Goal: Task Accomplishment & Management: Use online tool/utility

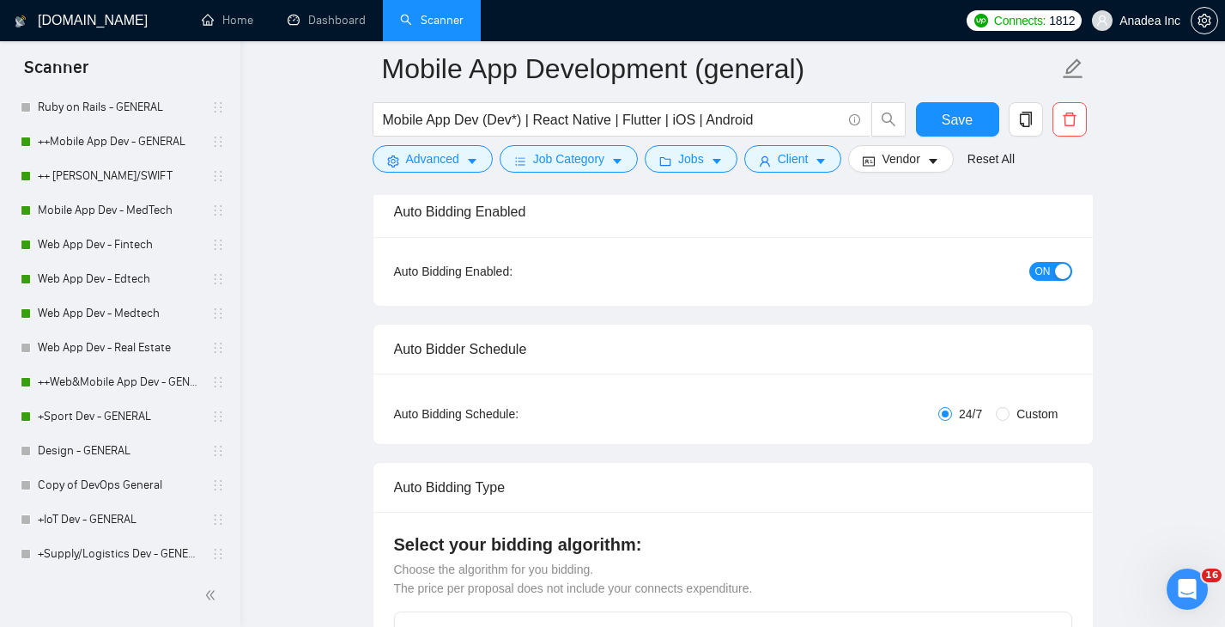
scroll to position [492, 0]
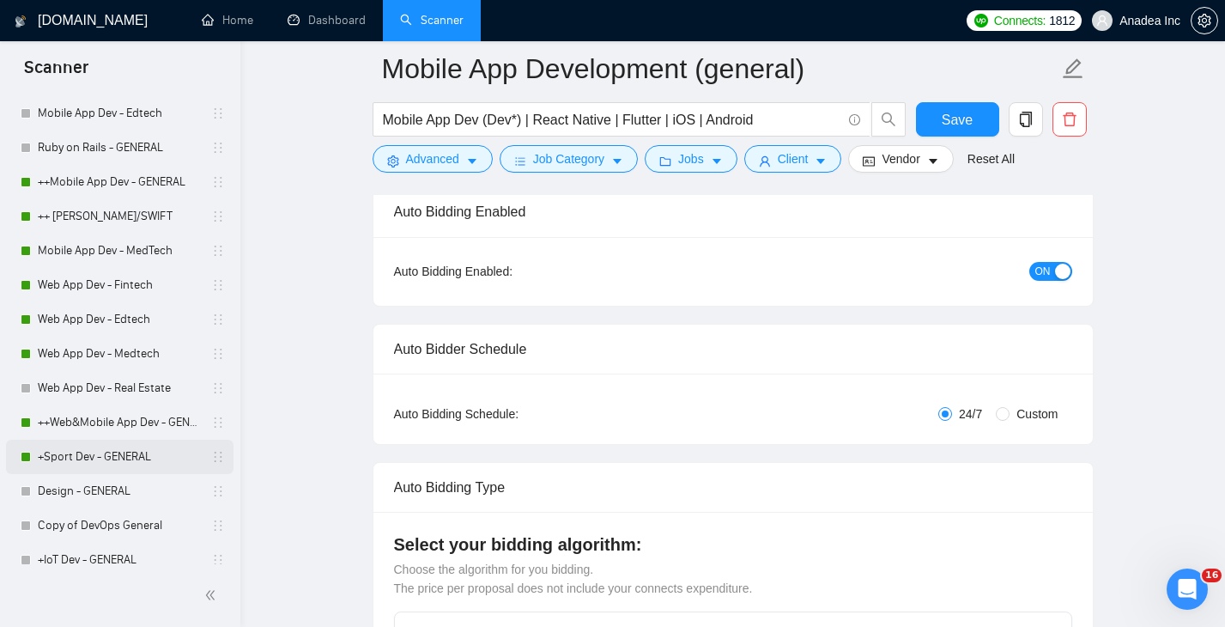
click at [123, 452] on link "+Sport Dev - GENERAL" at bounding box center [119, 457] width 163 height 34
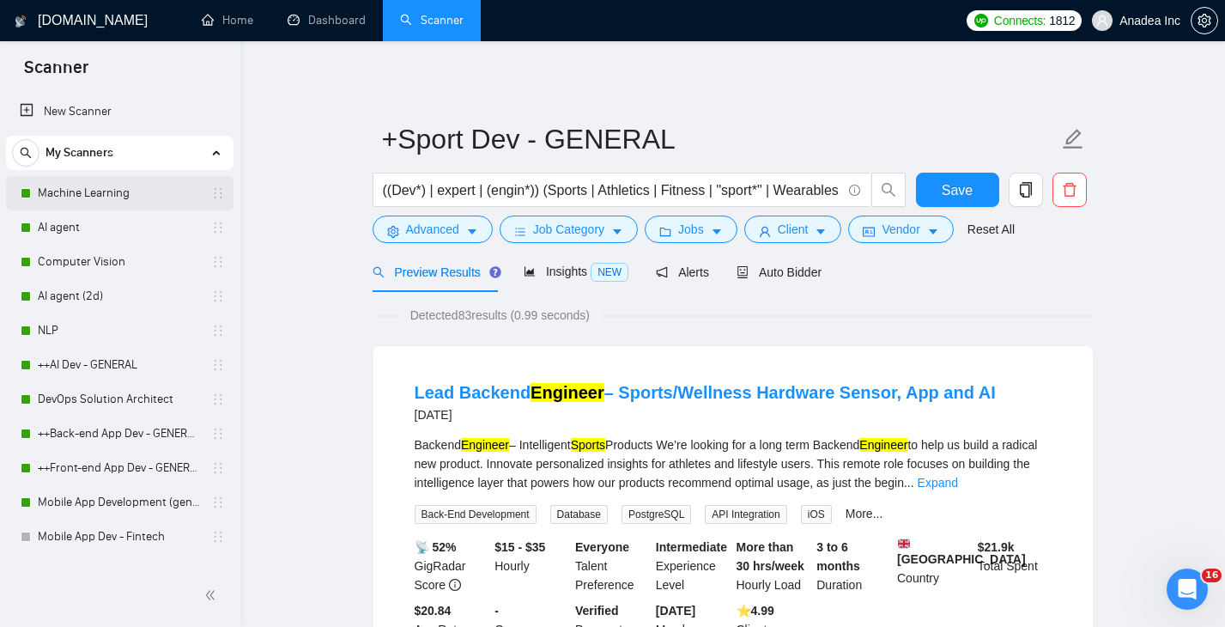
click at [123, 196] on link "Machine Learning" at bounding box center [119, 193] width 163 height 34
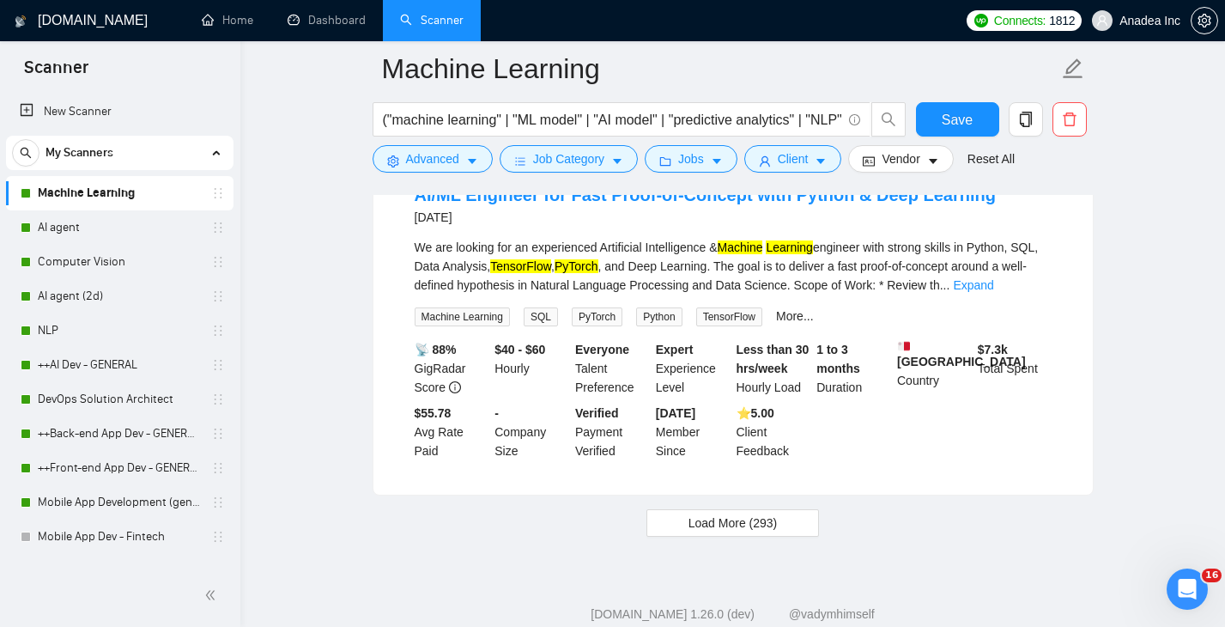
scroll to position [3667, 0]
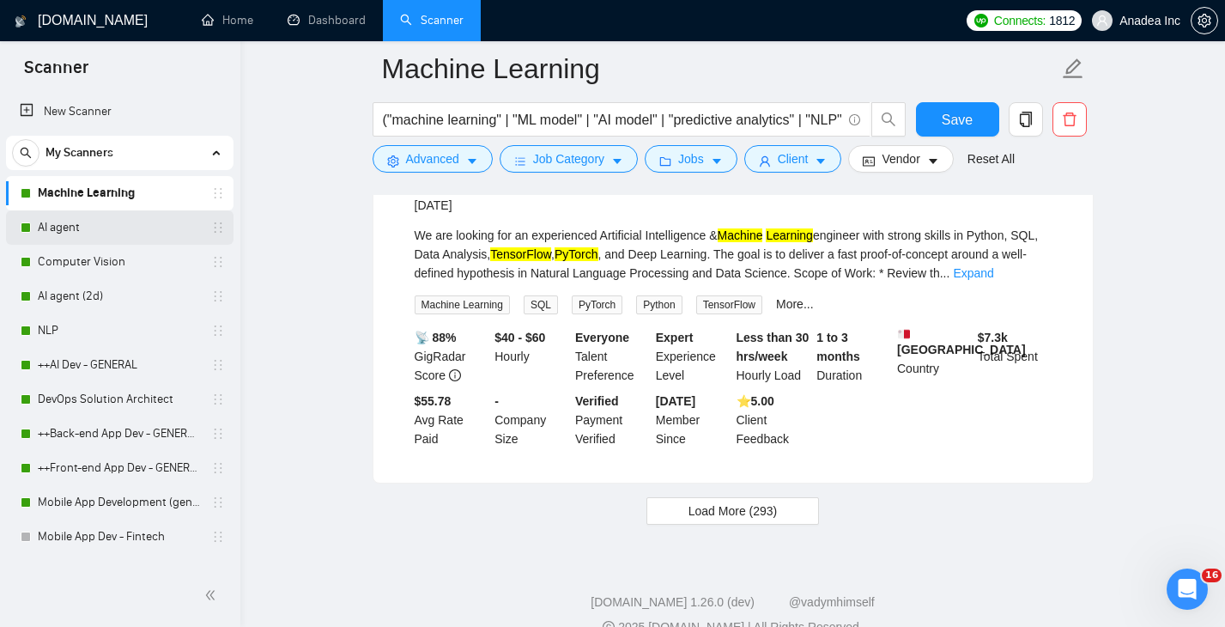
click at [112, 226] on link "AI agent" at bounding box center [119, 227] width 163 height 34
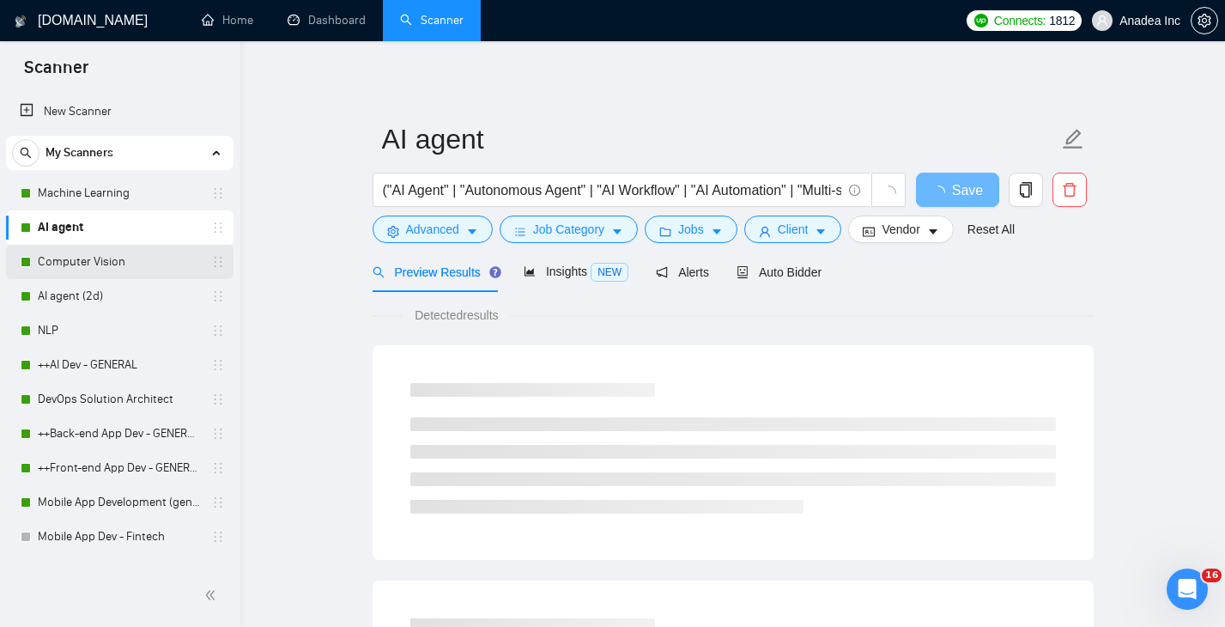
click at [102, 275] on link "Computer Vision" at bounding box center [119, 262] width 163 height 34
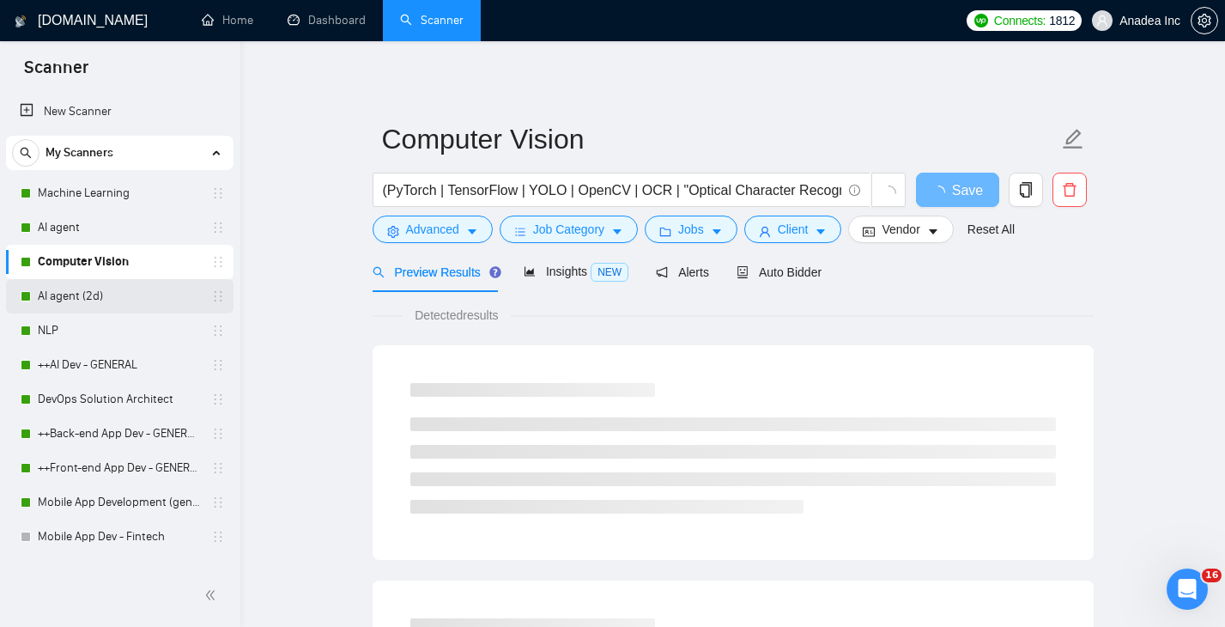
click at [99, 312] on link "AI agent (2d)" at bounding box center [119, 296] width 163 height 34
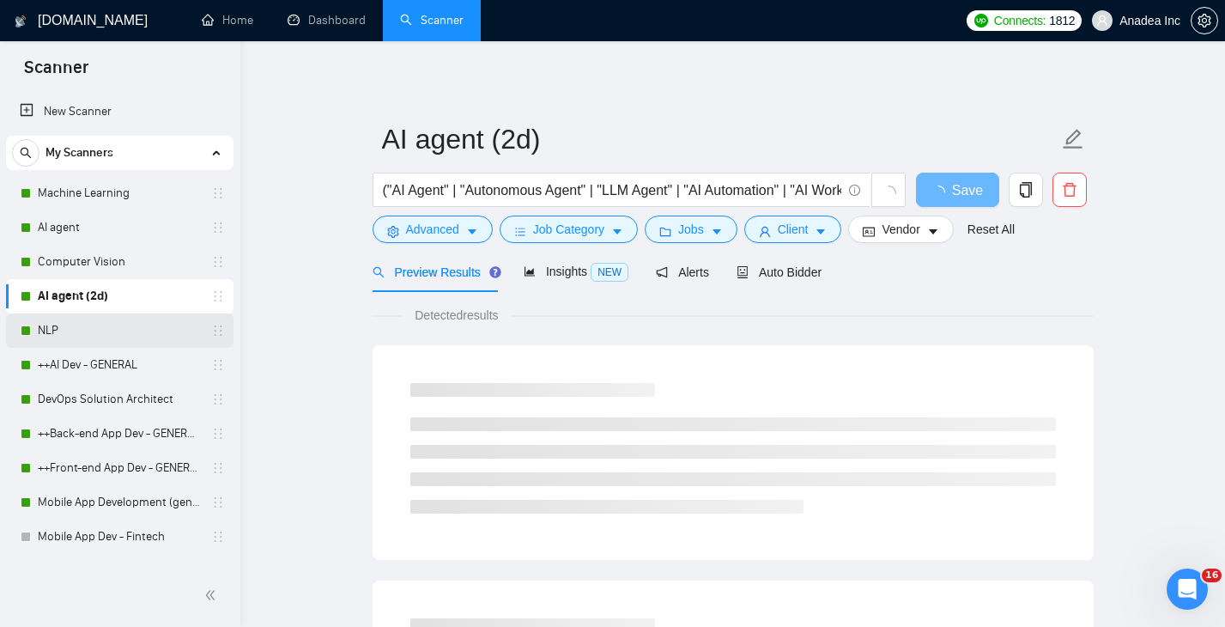
click at [90, 332] on link "NLP" at bounding box center [119, 330] width 163 height 34
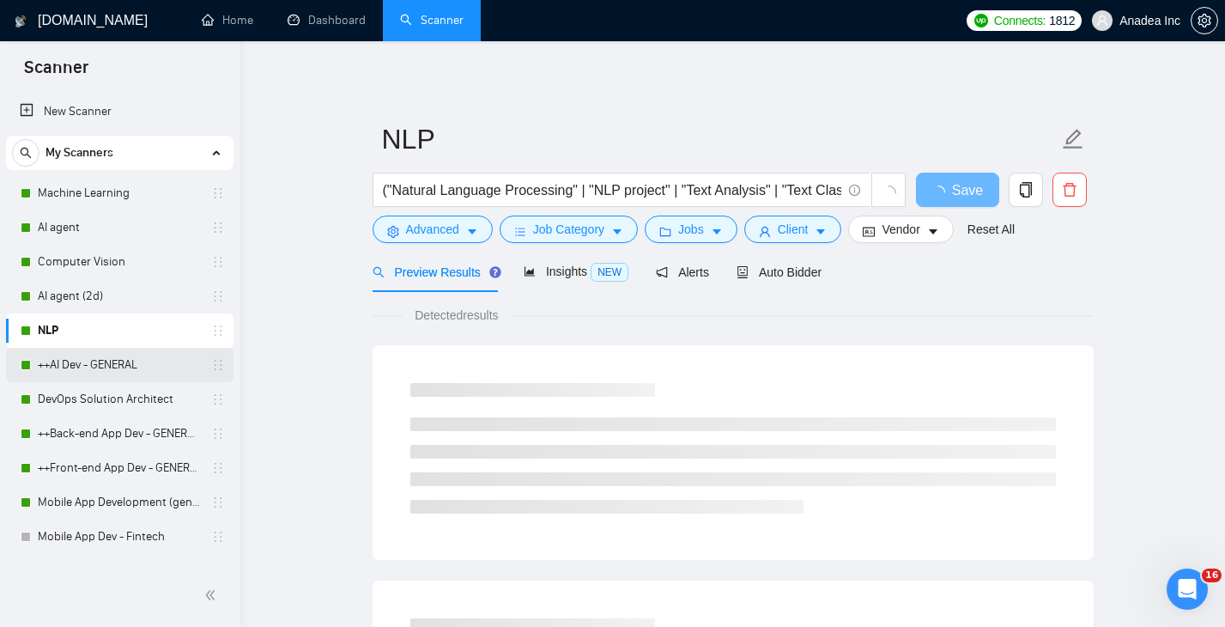
click at [97, 365] on link "++AI Dev - GENERAL" at bounding box center [119, 365] width 163 height 34
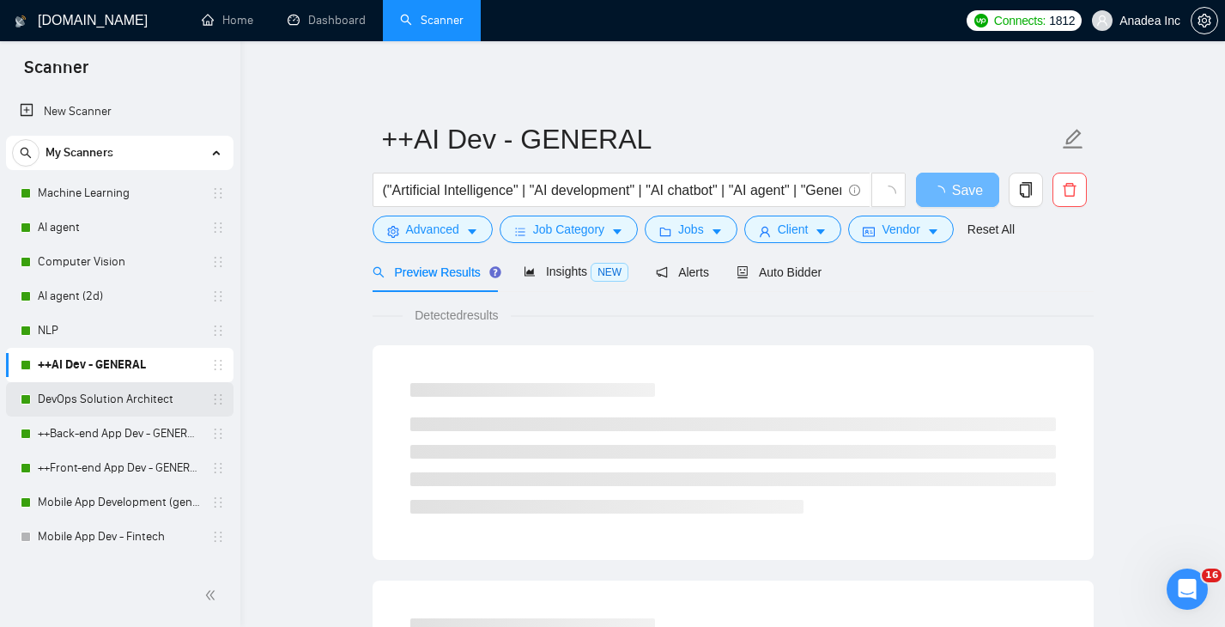
click at [99, 402] on link "DevOps Solution Architect" at bounding box center [119, 399] width 163 height 34
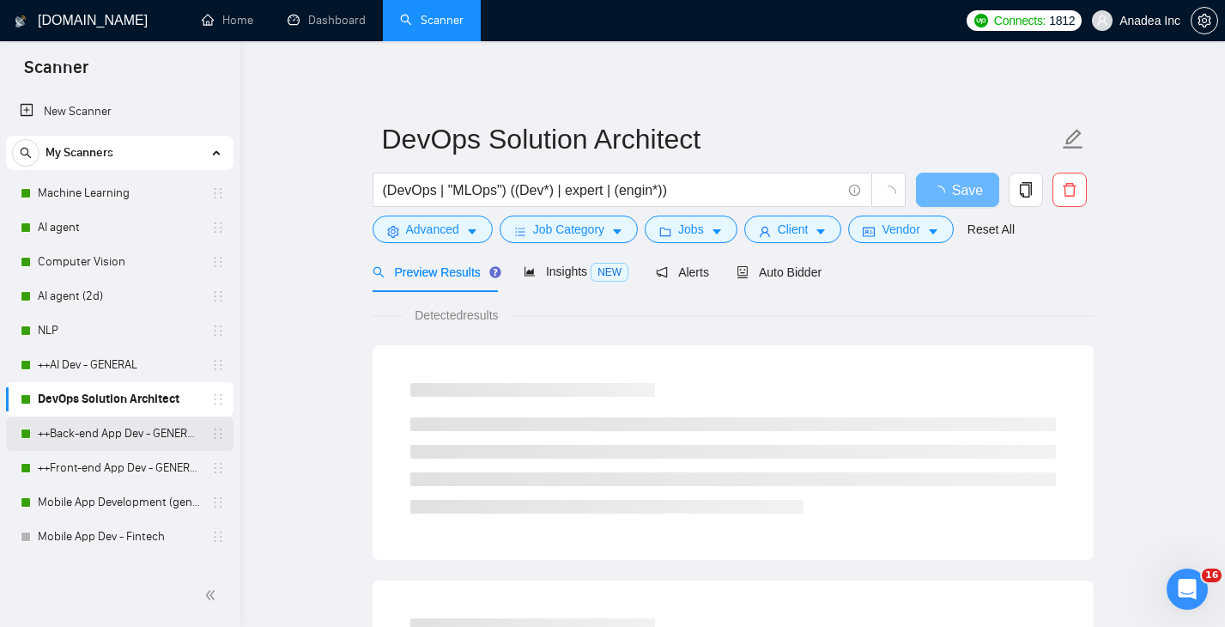
click at [106, 446] on link "++Back-end App Dev - GENERAL (cleaned)" at bounding box center [119, 433] width 163 height 34
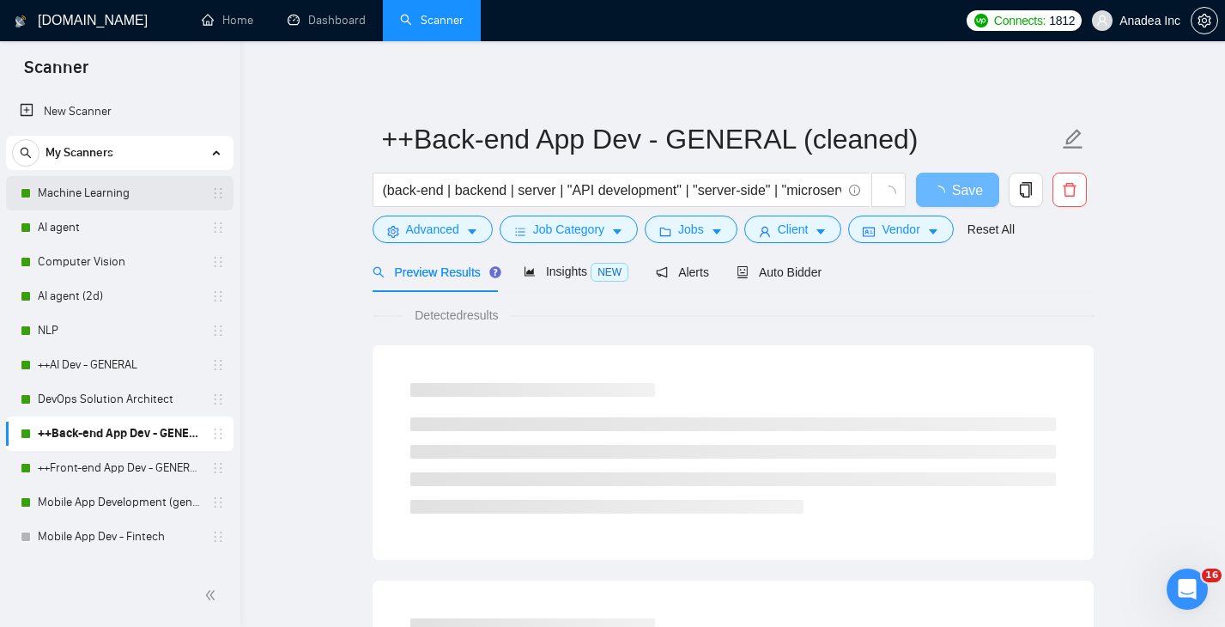
click at [95, 197] on link "Machine Learning" at bounding box center [119, 193] width 163 height 34
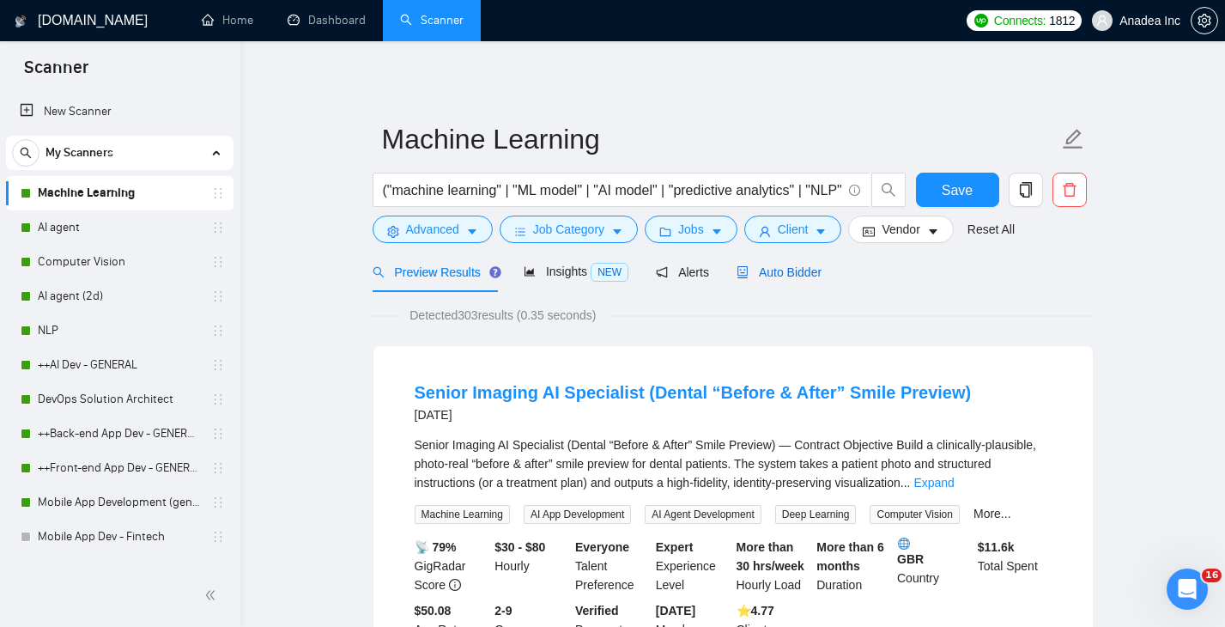
click at [789, 268] on span "Auto Bidder" at bounding box center [779, 272] width 85 height 14
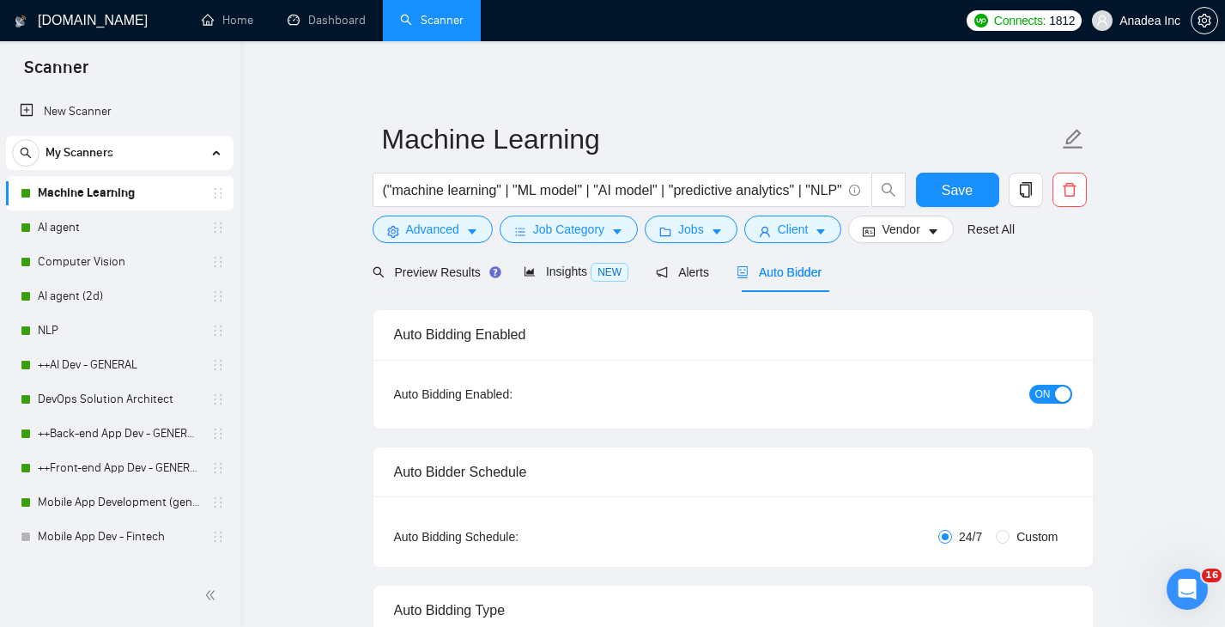
click at [1037, 395] on span "ON" at bounding box center [1043, 394] width 15 height 19
click at [110, 232] on link "AI agent" at bounding box center [119, 227] width 163 height 34
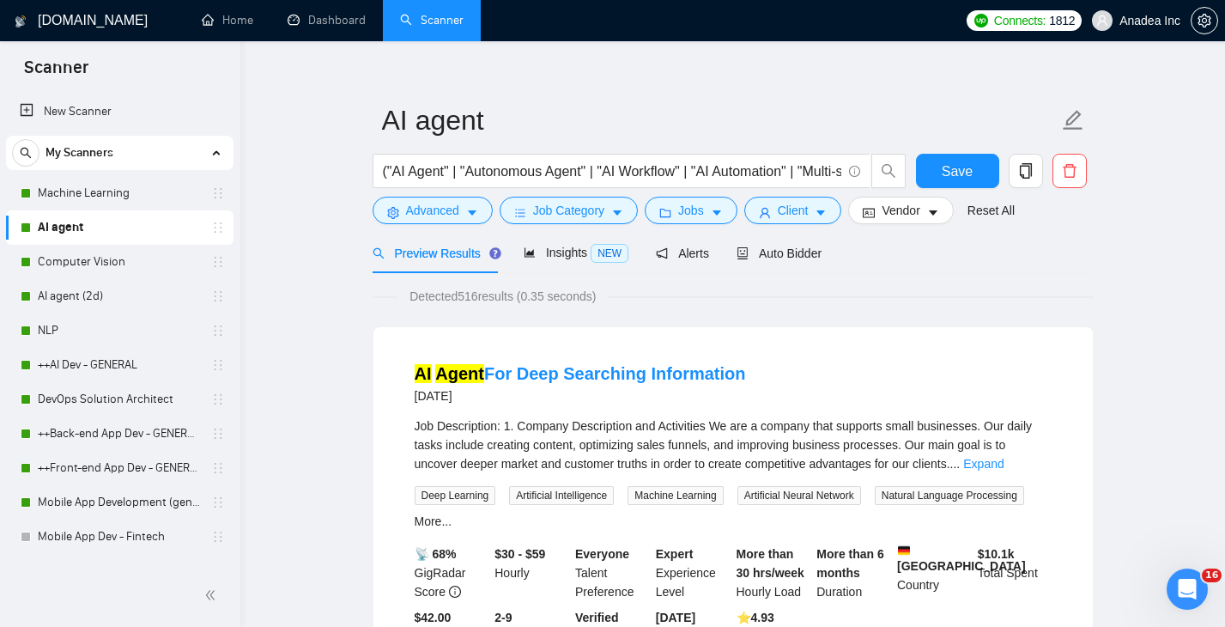
scroll to position [20, 0]
click at [805, 254] on span "Auto Bidder" at bounding box center [779, 253] width 85 height 14
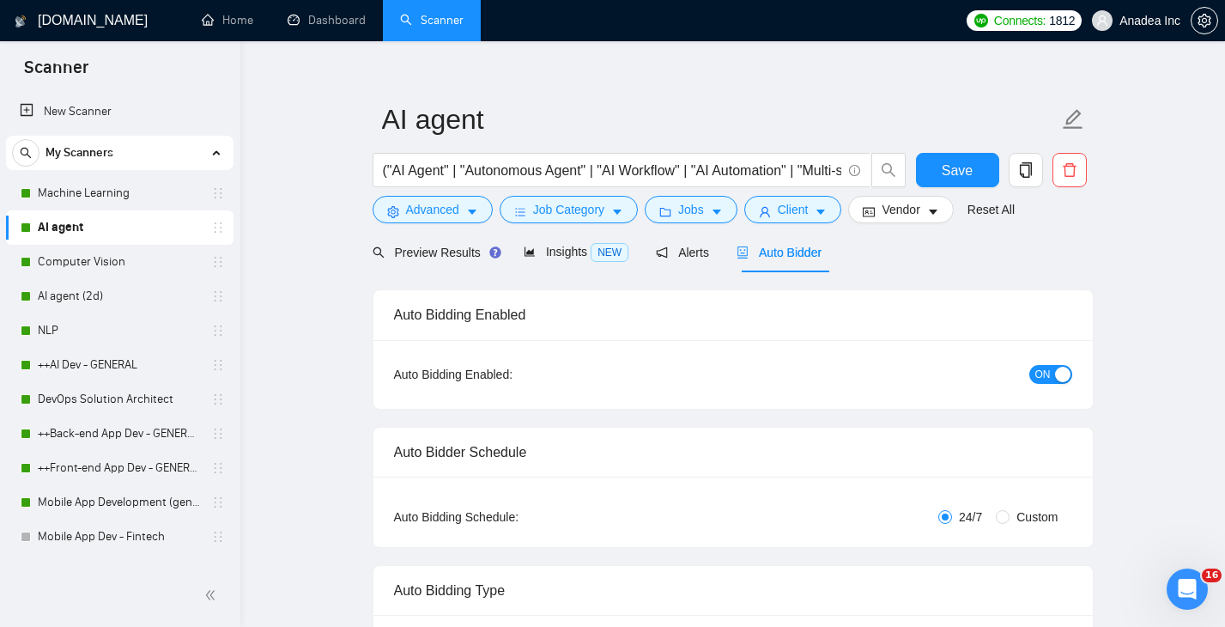
click at [1038, 370] on span "ON" at bounding box center [1043, 374] width 15 height 19
click at [120, 259] on link "Computer Vision" at bounding box center [119, 262] width 163 height 34
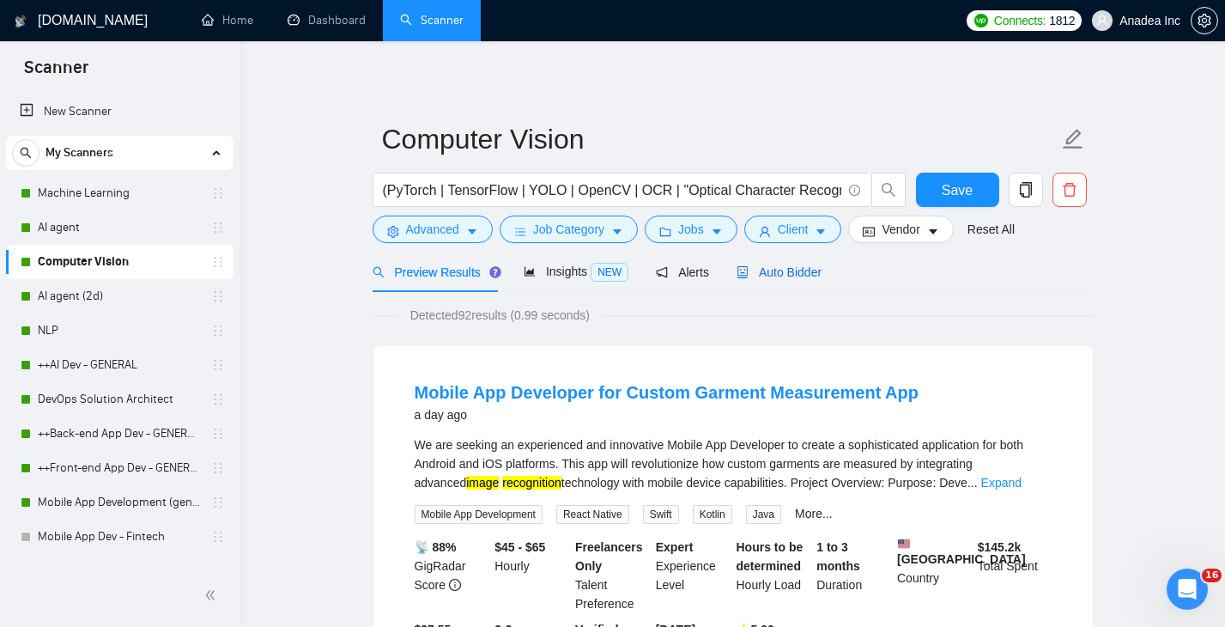
click at [803, 270] on span "Auto Bidder" at bounding box center [779, 272] width 85 height 14
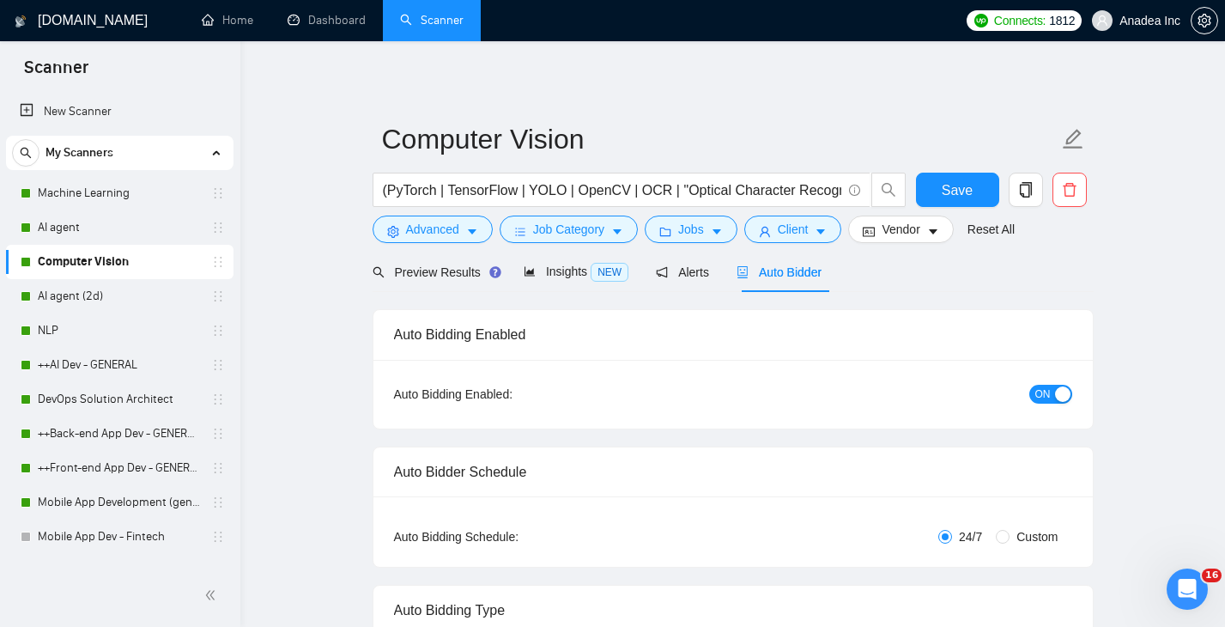
click at [1040, 398] on span "ON" at bounding box center [1043, 394] width 15 height 19
click at [104, 295] on link "AI agent (2d)" at bounding box center [119, 296] width 163 height 34
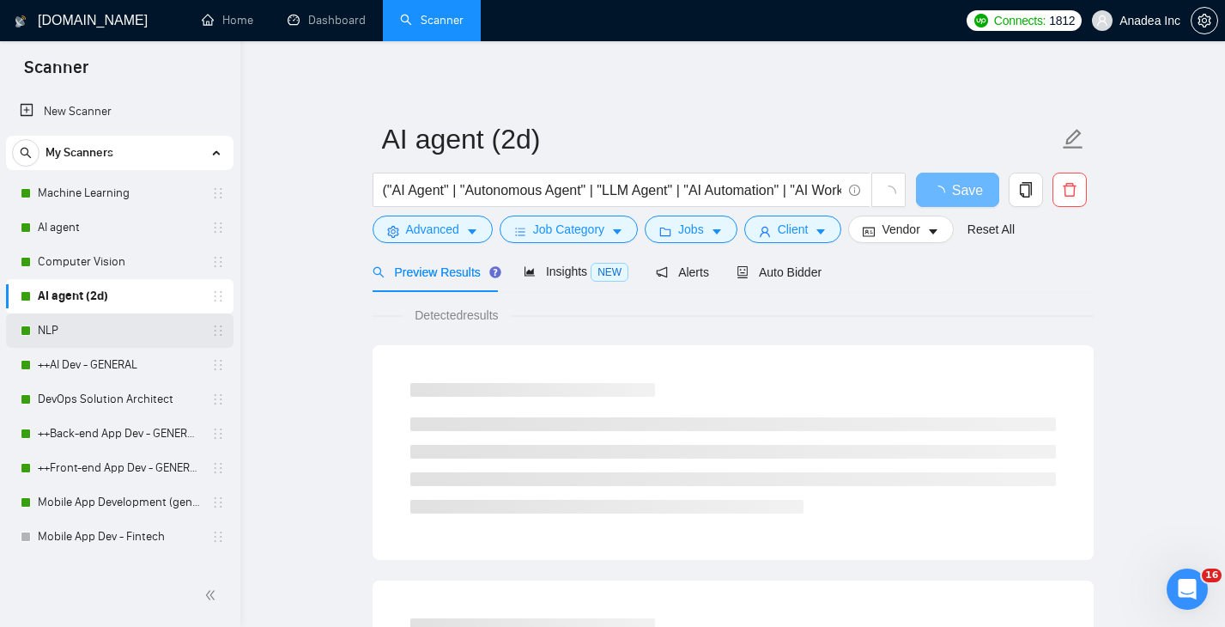
click at [113, 330] on link "NLP" at bounding box center [119, 330] width 163 height 34
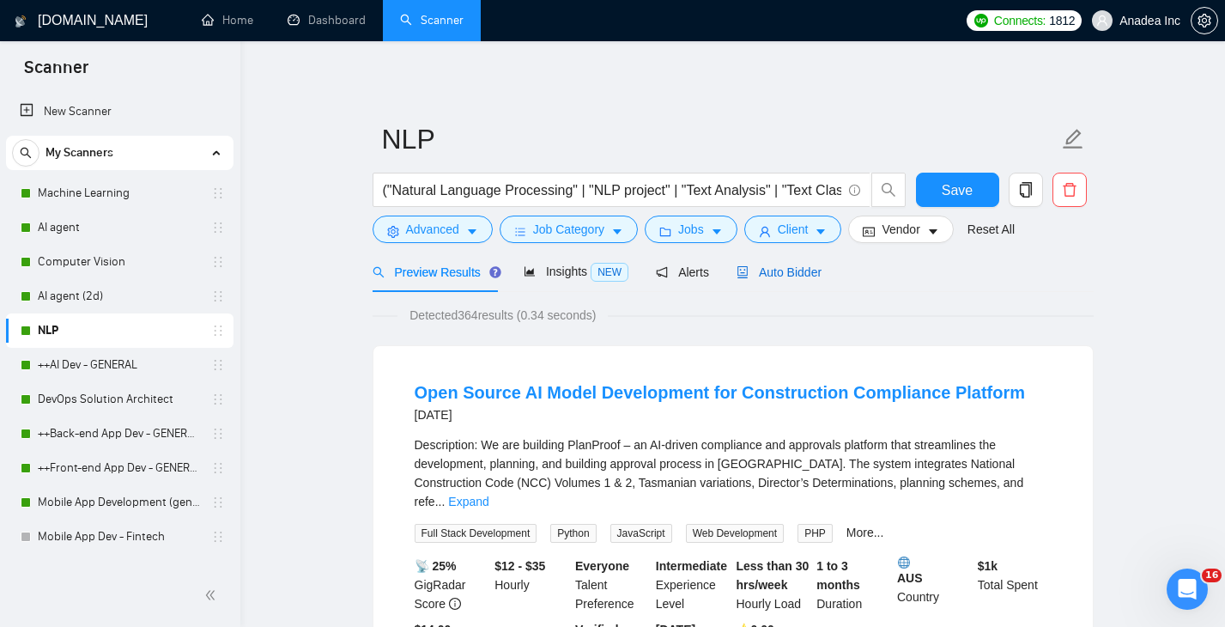
click at [788, 272] on span "Auto Bidder" at bounding box center [779, 272] width 85 height 14
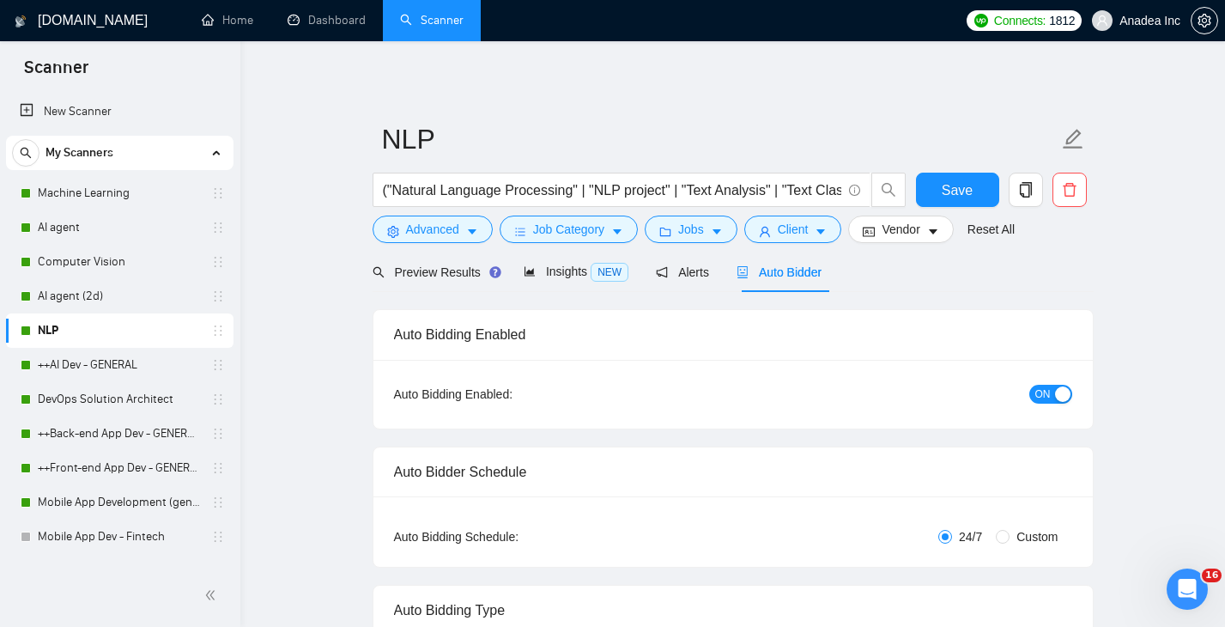
click at [1045, 393] on span "ON" at bounding box center [1043, 394] width 15 height 19
click at [945, 191] on span "Save" at bounding box center [957, 189] width 31 height 21
click at [74, 365] on link "++AI Dev - GENERAL" at bounding box center [119, 365] width 163 height 34
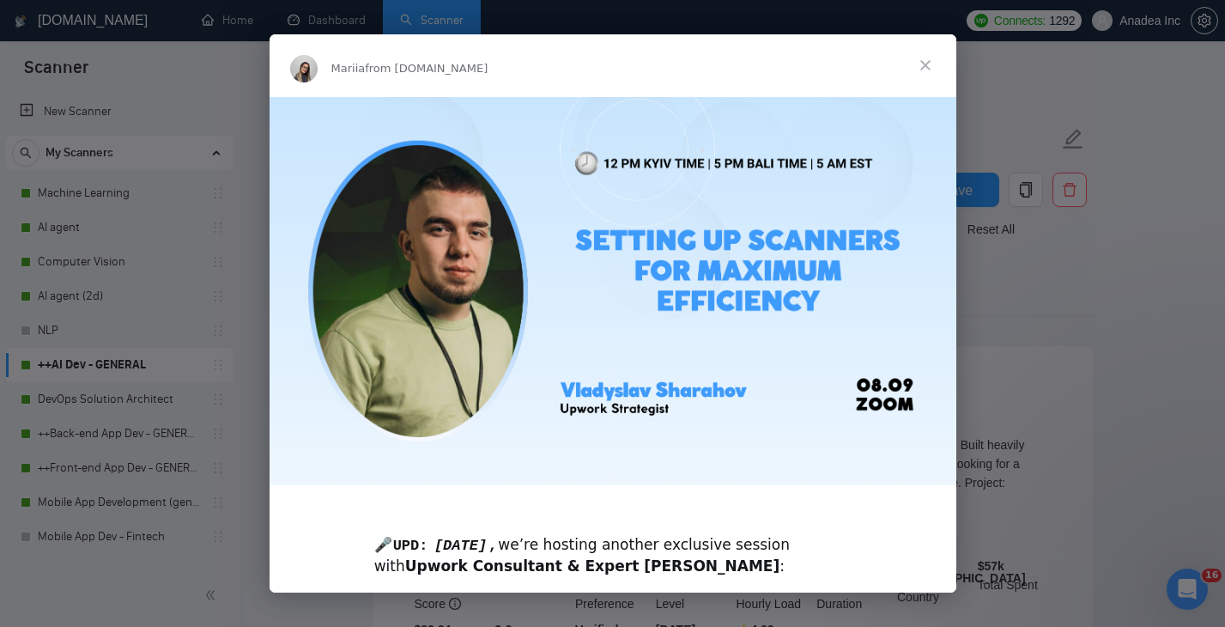
click at [927, 55] on span "Close" at bounding box center [926, 65] width 62 height 62
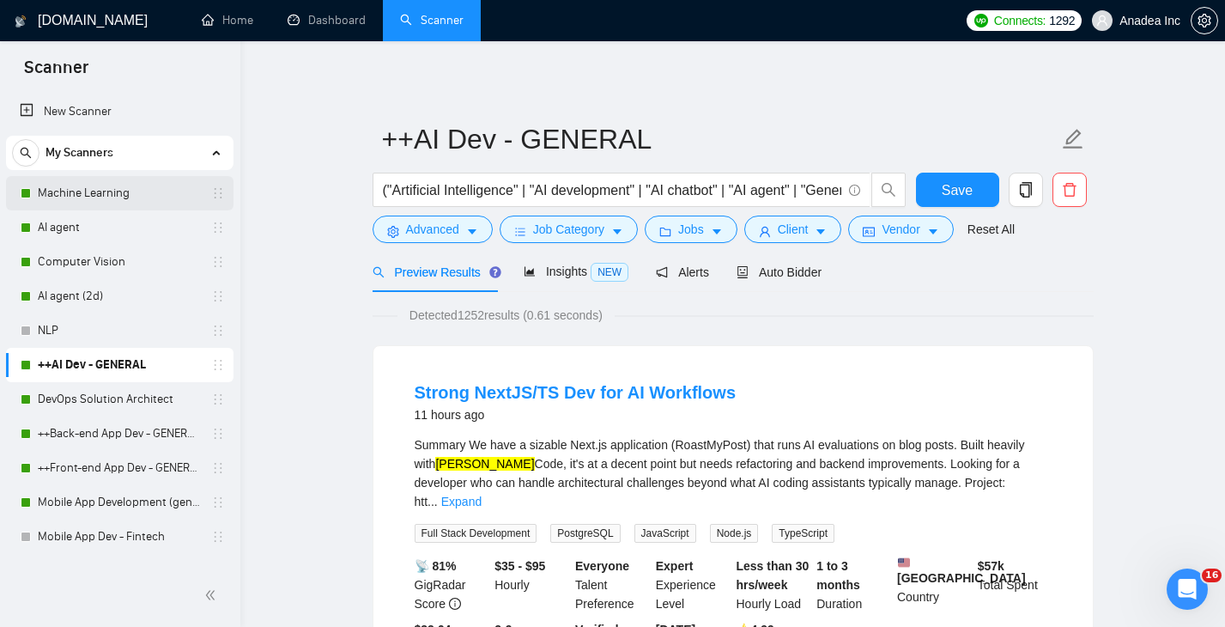
click at [94, 196] on link "Machine Learning" at bounding box center [119, 193] width 163 height 34
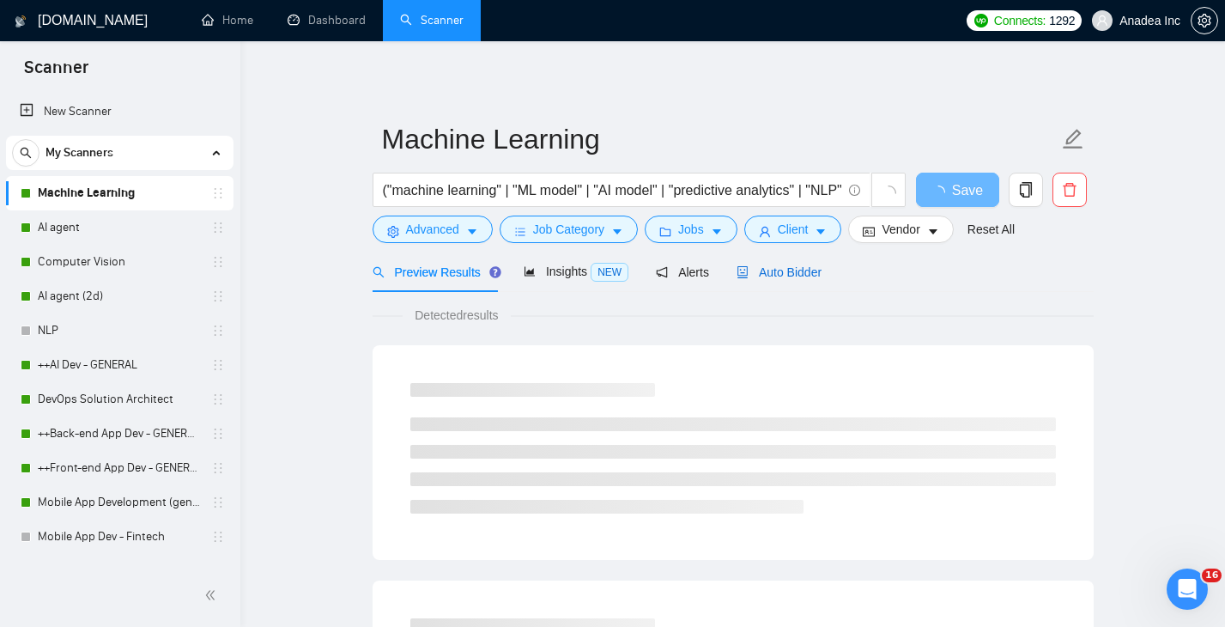
click at [804, 276] on span "Auto Bidder" at bounding box center [779, 272] width 85 height 14
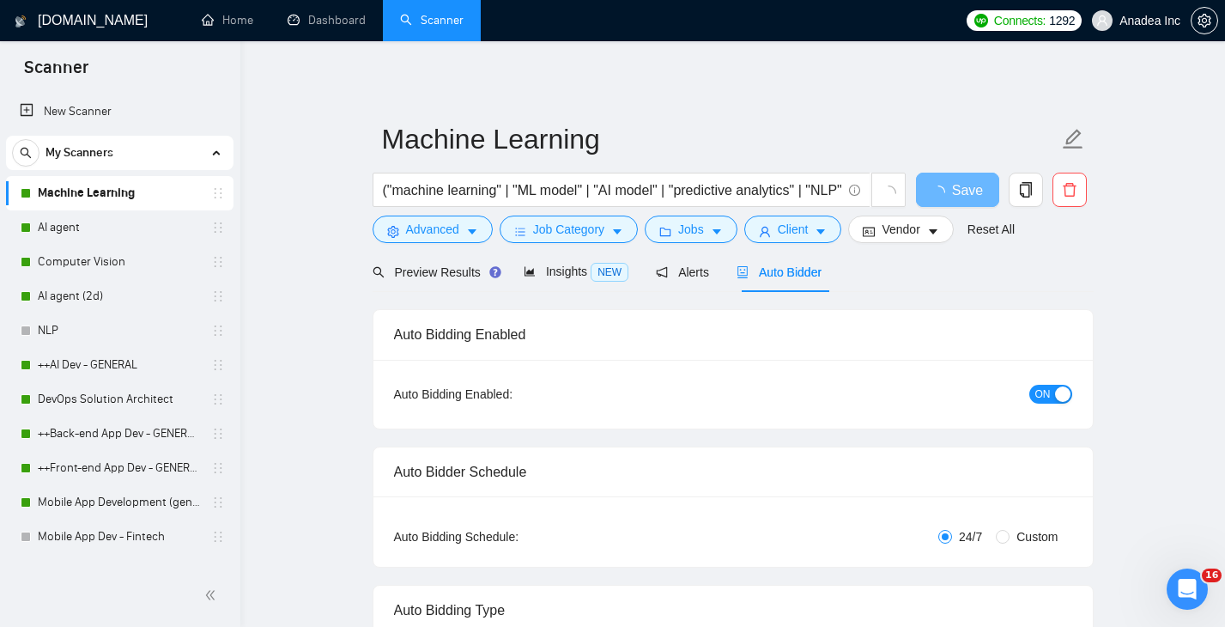
click at [1047, 405] on div "ON" at bounding box center [959, 393] width 226 height 27
click at [1043, 396] on span "ON" at bounding box center [1043, 394] width 15 height 19
click at [946, 186] on span "Save" at bounding box center [957, 189] width 31 height 21
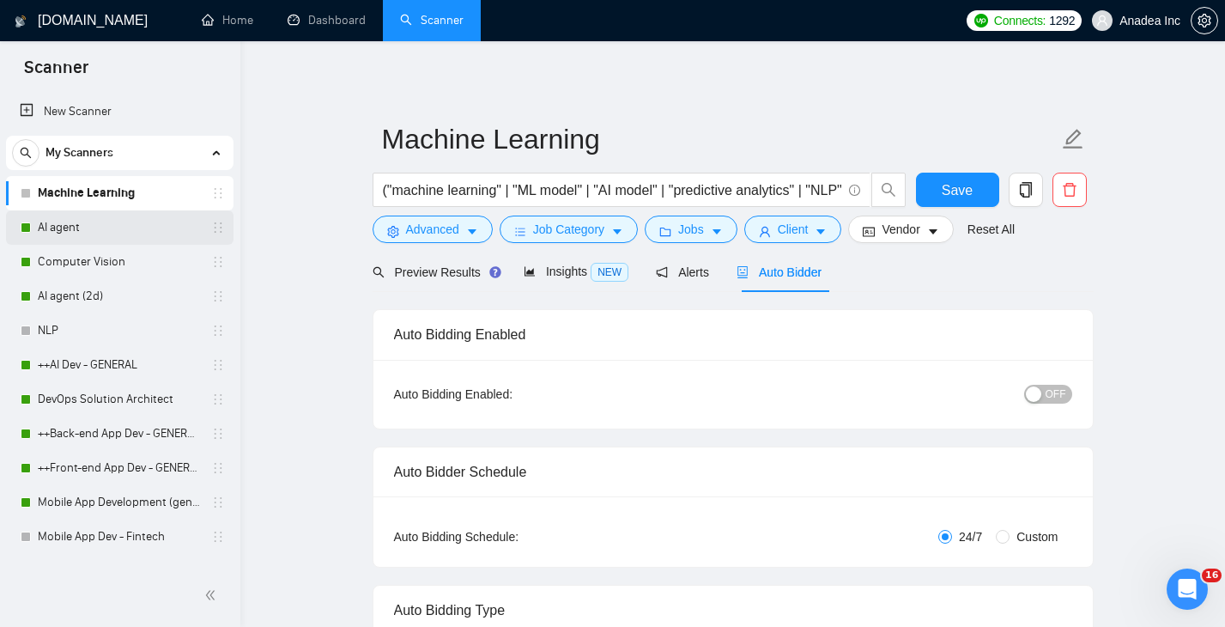
click at [100, 227] on link "AI agent" at bounding box center [119, 227] width 163 height 34
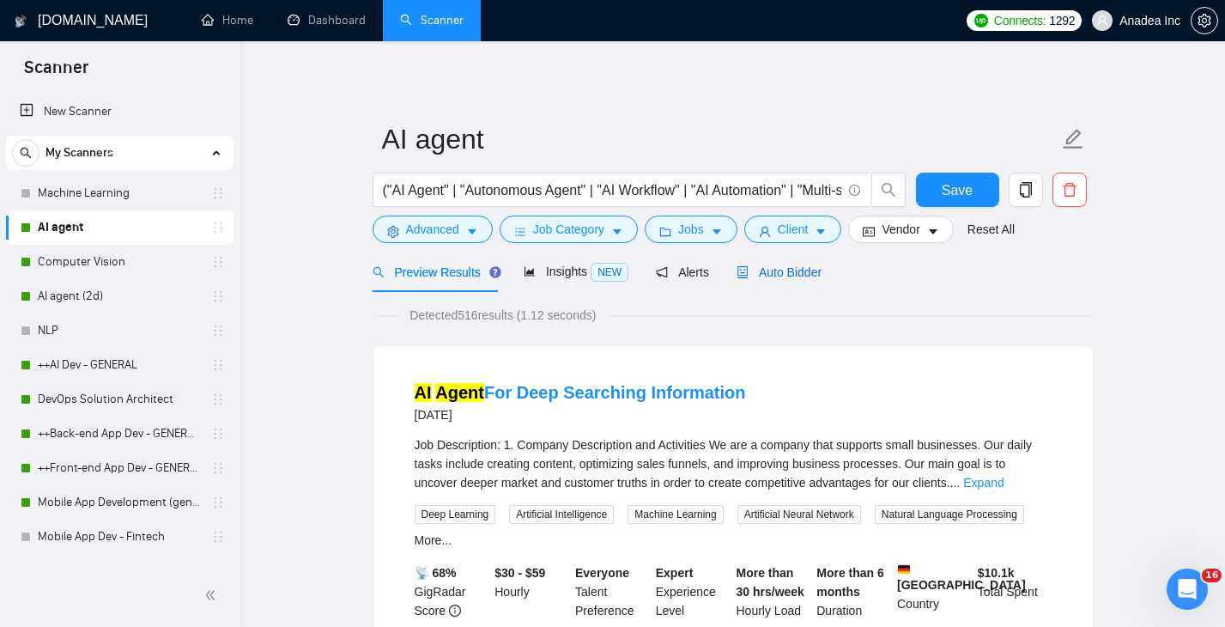
click at [792, 270] on span "Auto Bidder" at bounding box center [779, 272] width 85 height 14
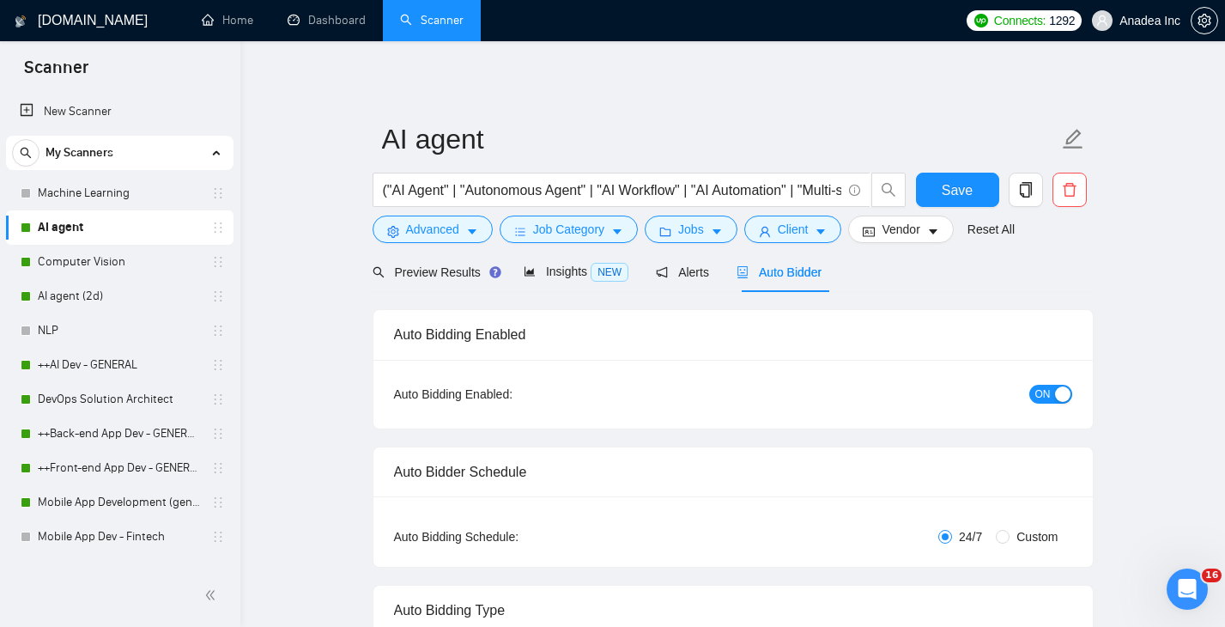
click at [1041, 394] on span "ON" at bounding box center [1043, 394] width 15 height 19
click at [973, 189] on button "Save" at bounding box center [957, 190] width 83 height 34
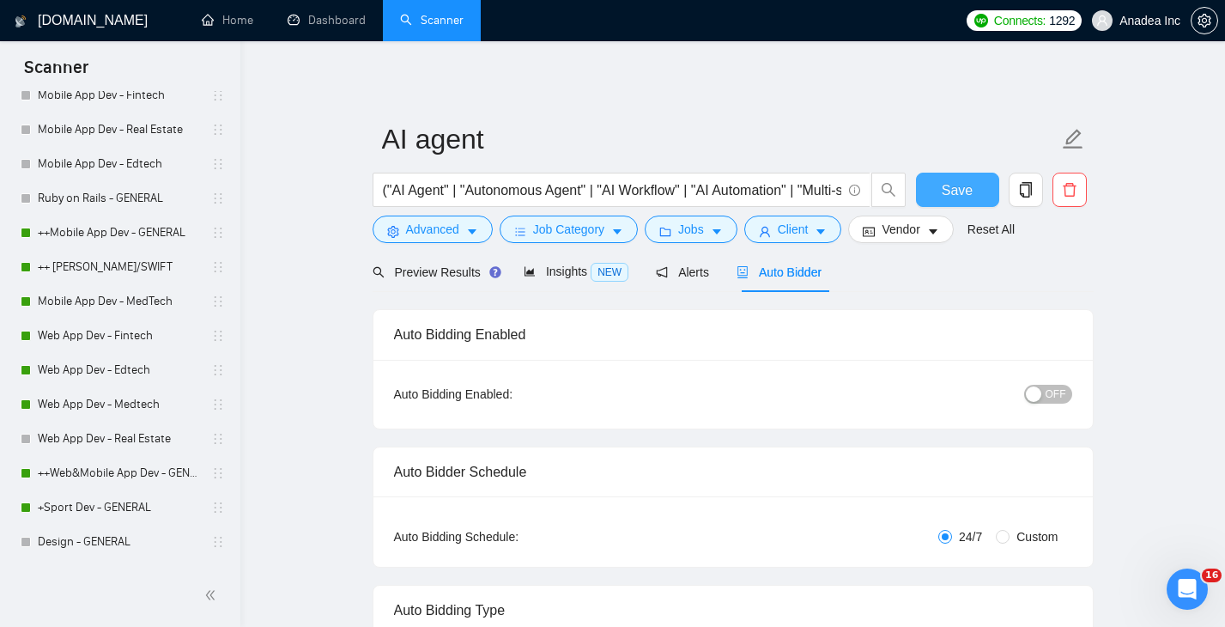
scroll to position [439, 0]
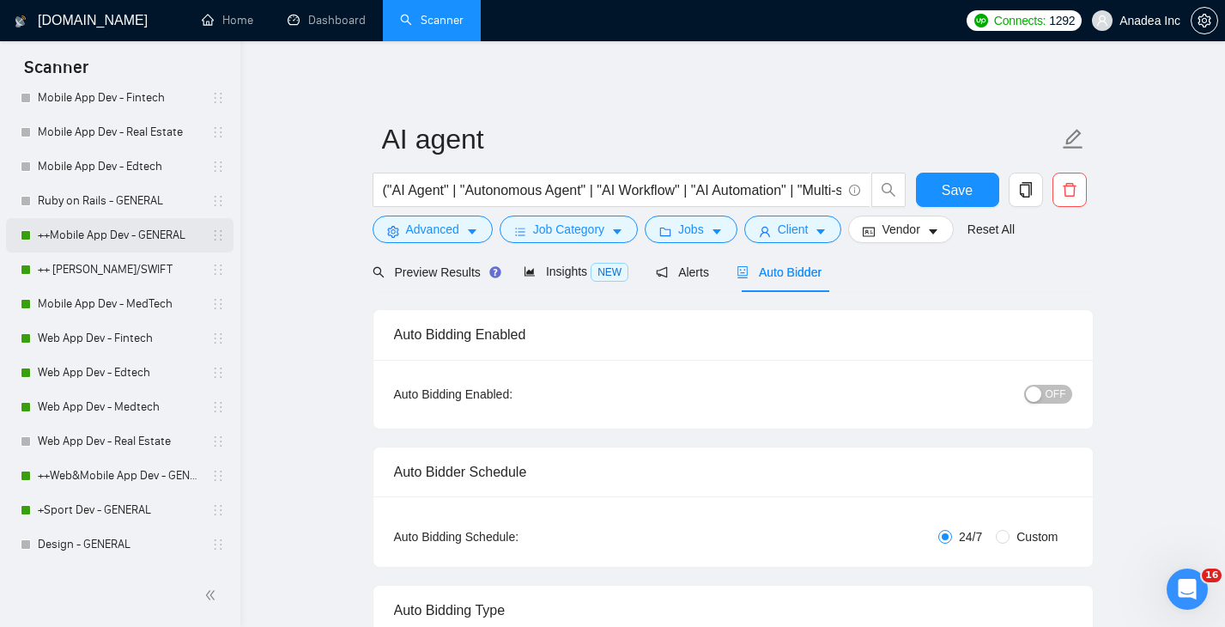
click at [111, 240] on link "++Mobile App Dev - GENERAL" at bounding box center [119, 235] width 163 height 34
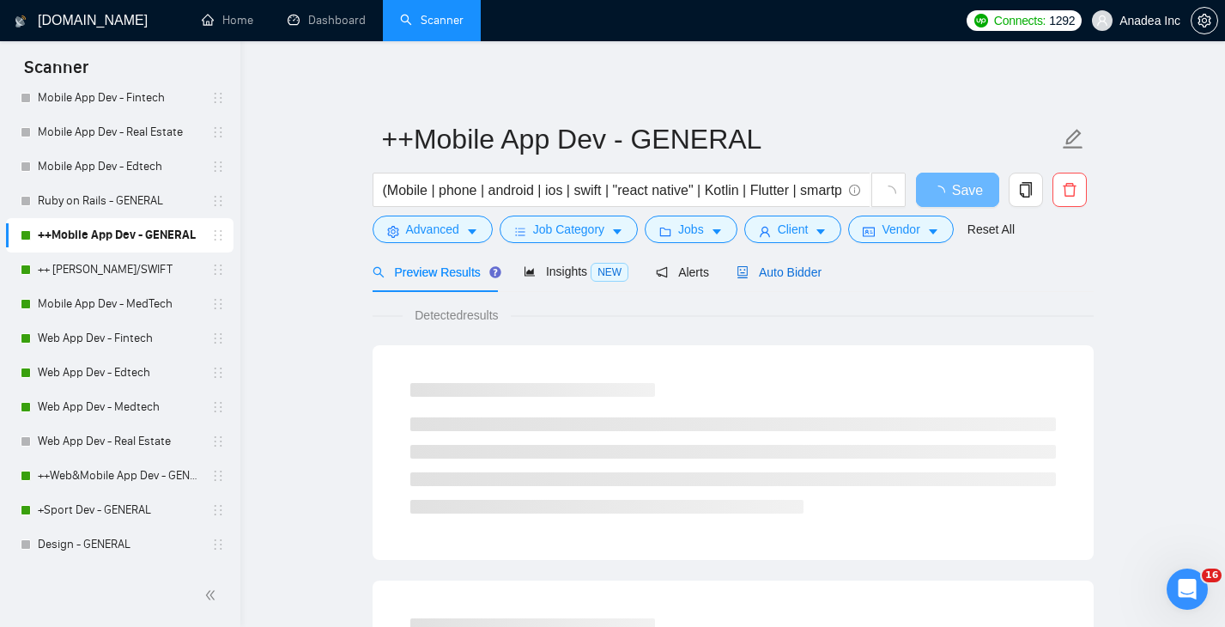
click at [771, 273] on span "Auto Bidder" at bounding box center [779, 272] width 85 height 14
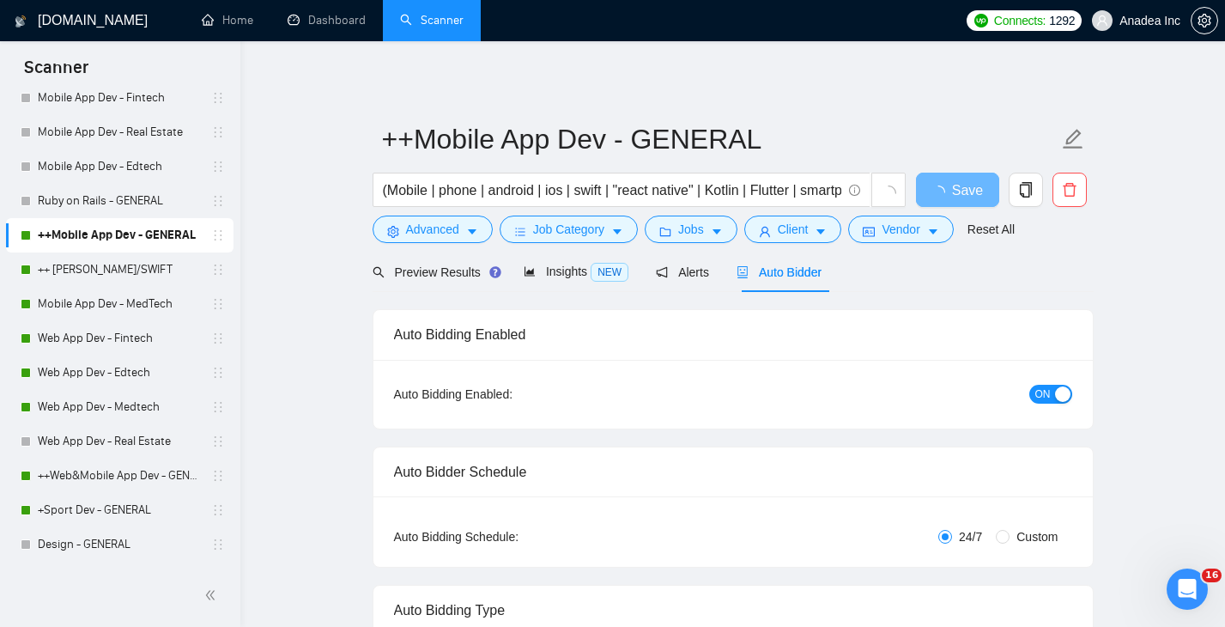
click at [1044, 391] on span "ON" at bounding box center [1043, 394] width 15 height 19
click at [974, 203] on button "Save" at bounding box center [957, 190] width 83 height 34
click at [968, 187] on span "Save" at bounding box center [967, 189] width 31 height 21
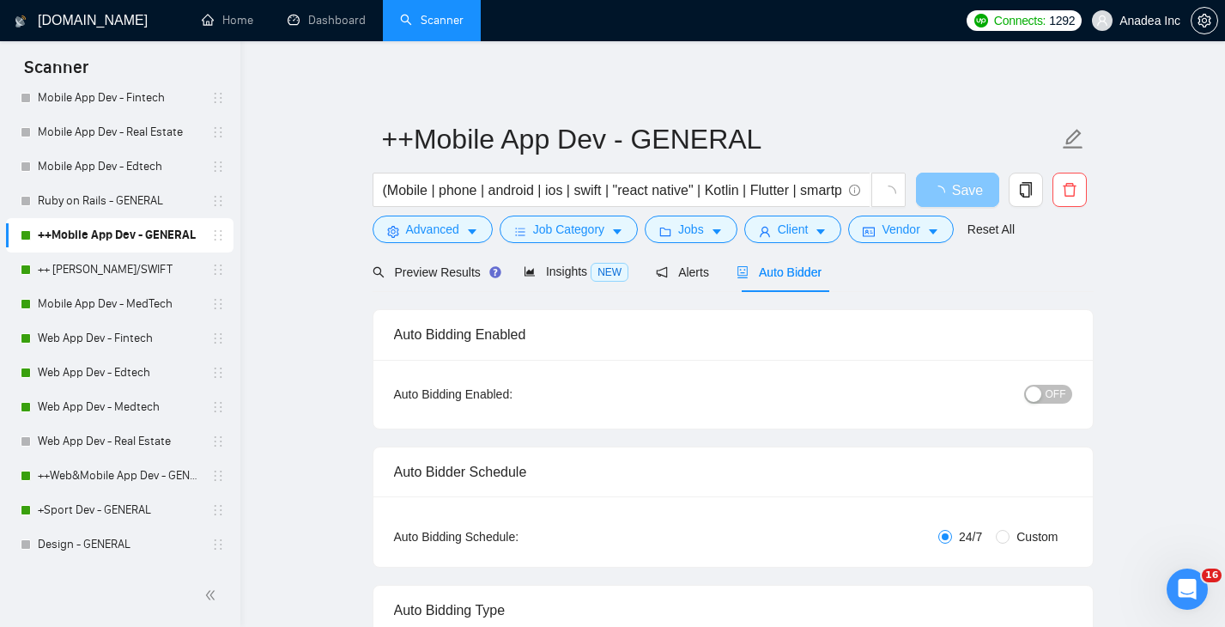
click at [968, 187] on span "Save" at bounding box center [967, 189] width 31 height 21
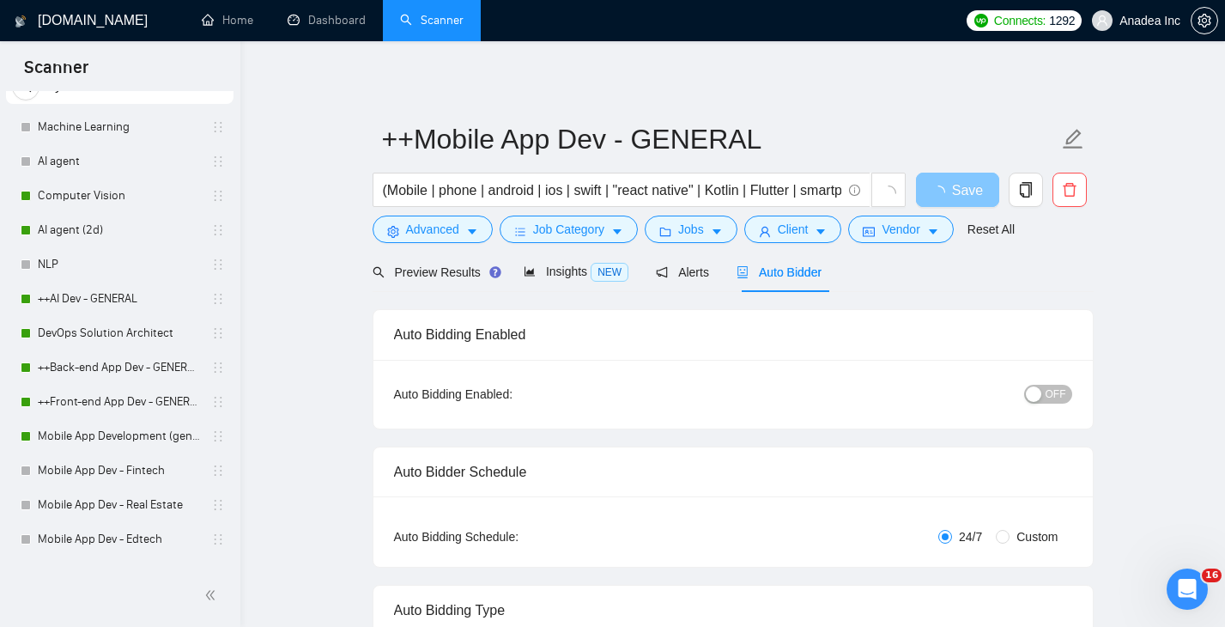
scroll to position [70, 0]
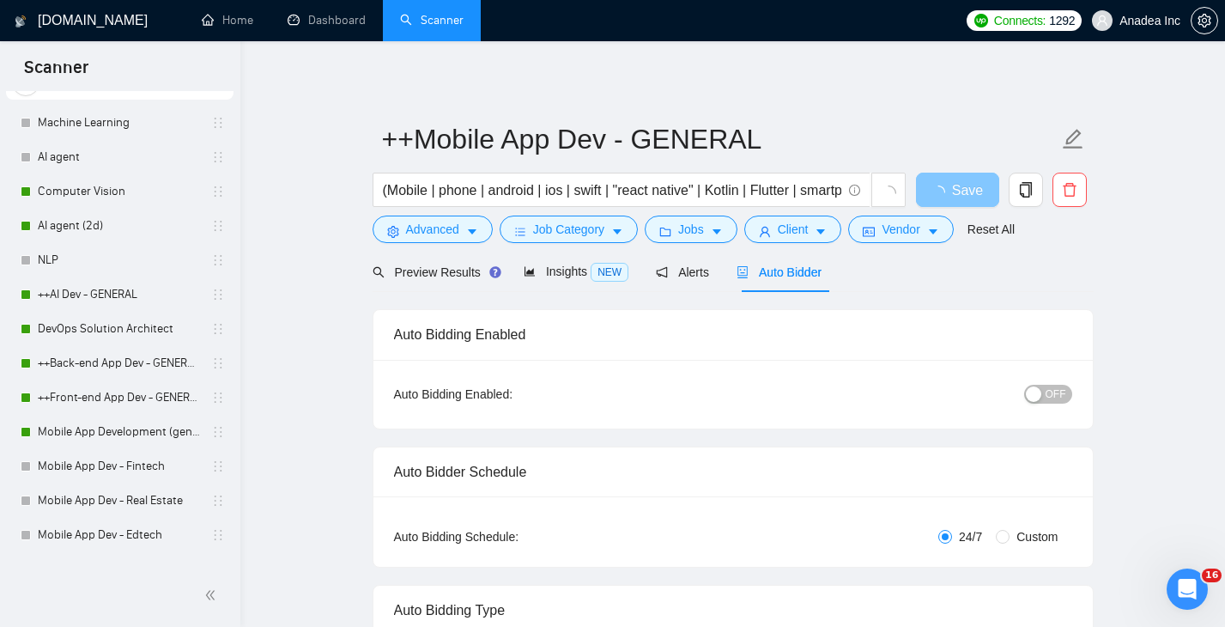
click at [957, 197] on span "Save" at bounding box center [967, 189] width 31 height 21
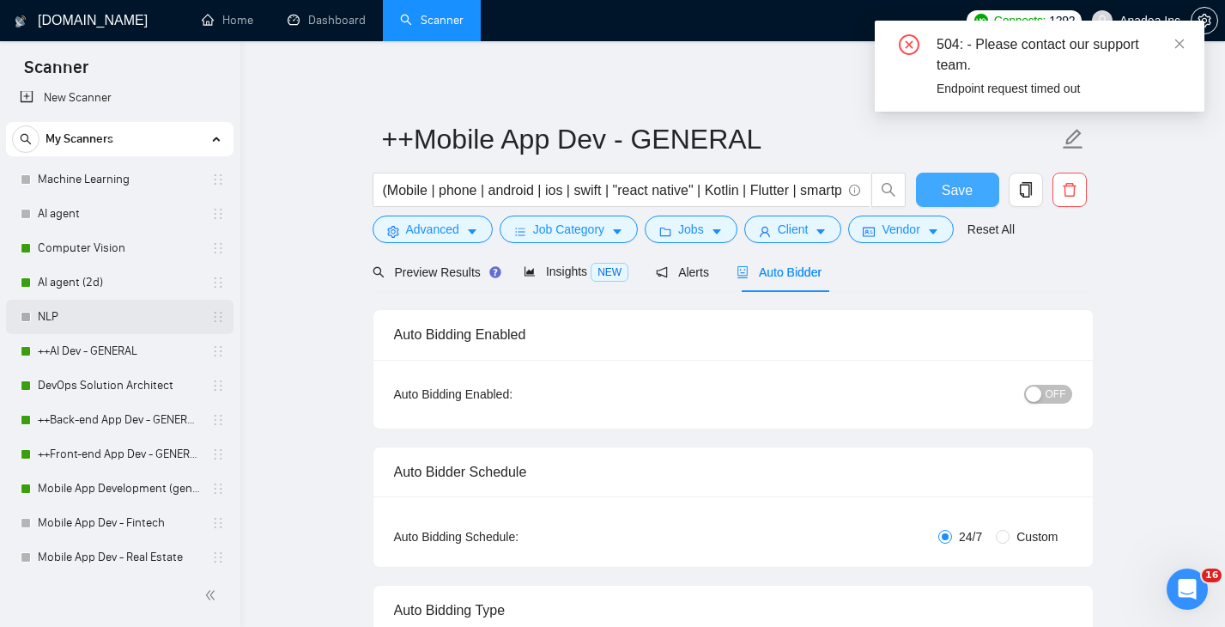
scroll to position [0, 0]
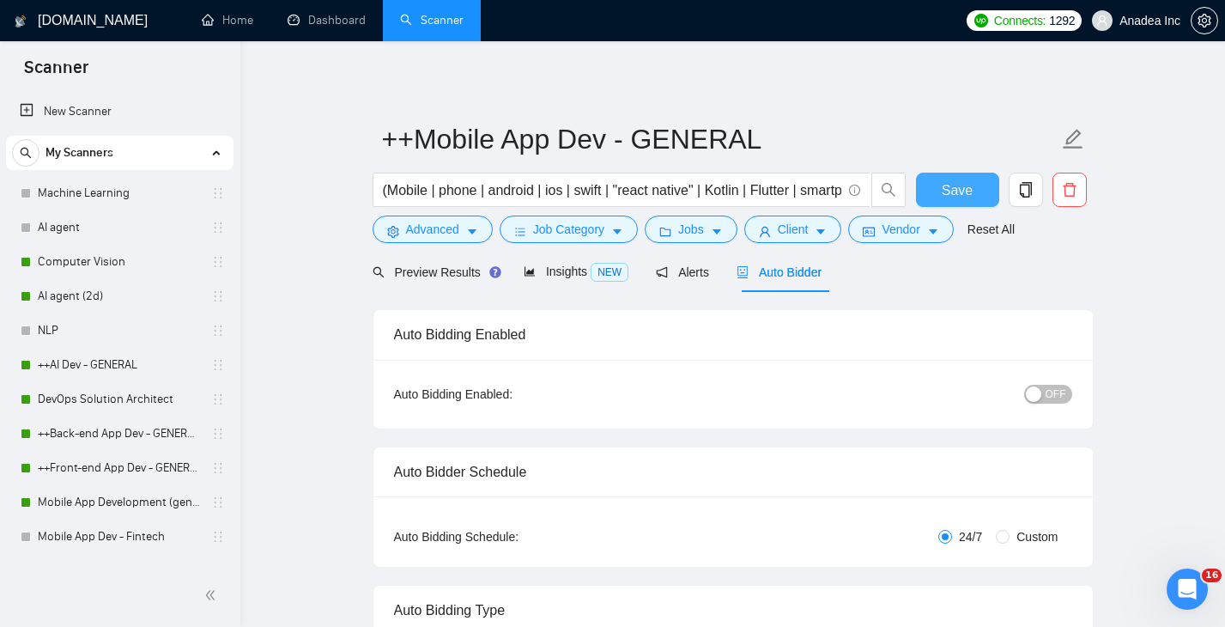
click at [983, 191] on button "Save" at bounding box center [957, 190] width 83 height 34
click at [129, 266] on link "Computer Vision" at bounding box center [119, 262] width 163 height 34
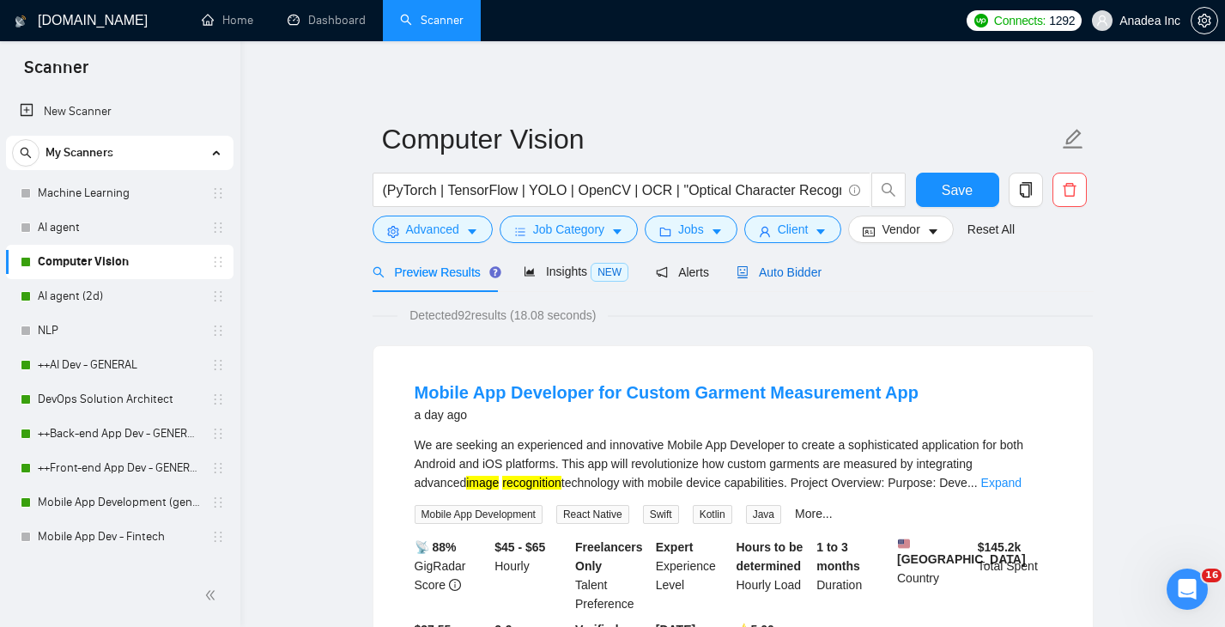
click at [806, 269] on span "Auto Bidder" at bounding box center [779, 272] width 85 height 14
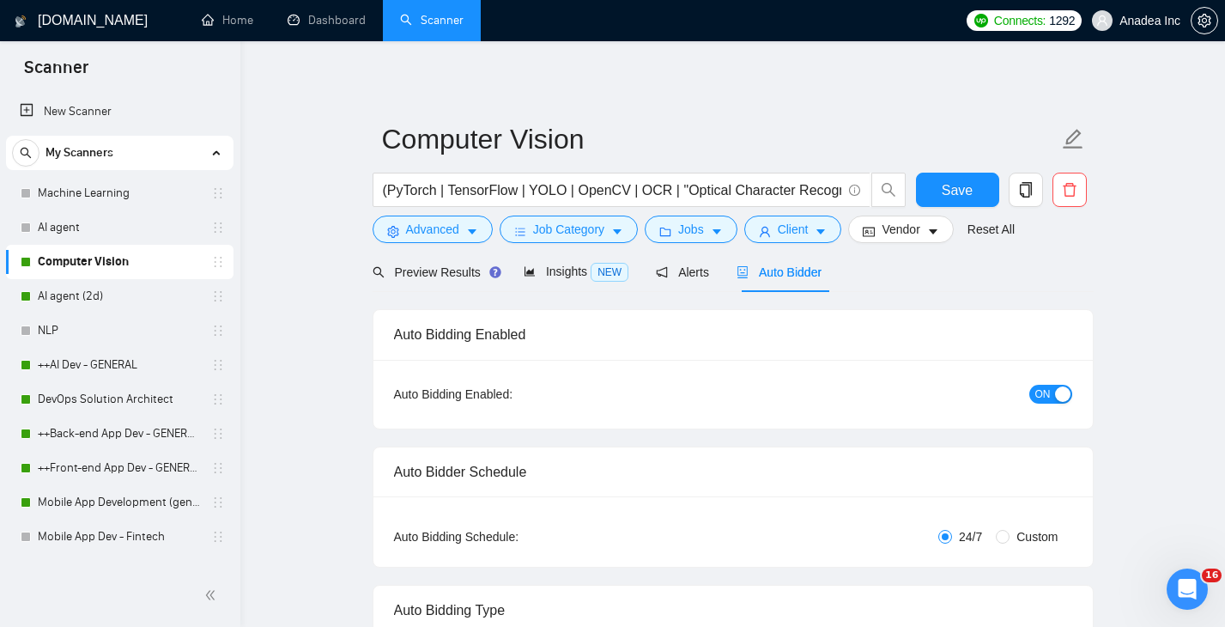
click at [1045, 392] on span "ON" at bounding box center [1043, 394] width 15 height 19
click at [957, 188] on span "Save" at bounding box center [957, 189] width 31 height 21
click at [91, 366] on link "++AI Dev - GENERAL" at bounding box center [119, 365] width 163 height 34
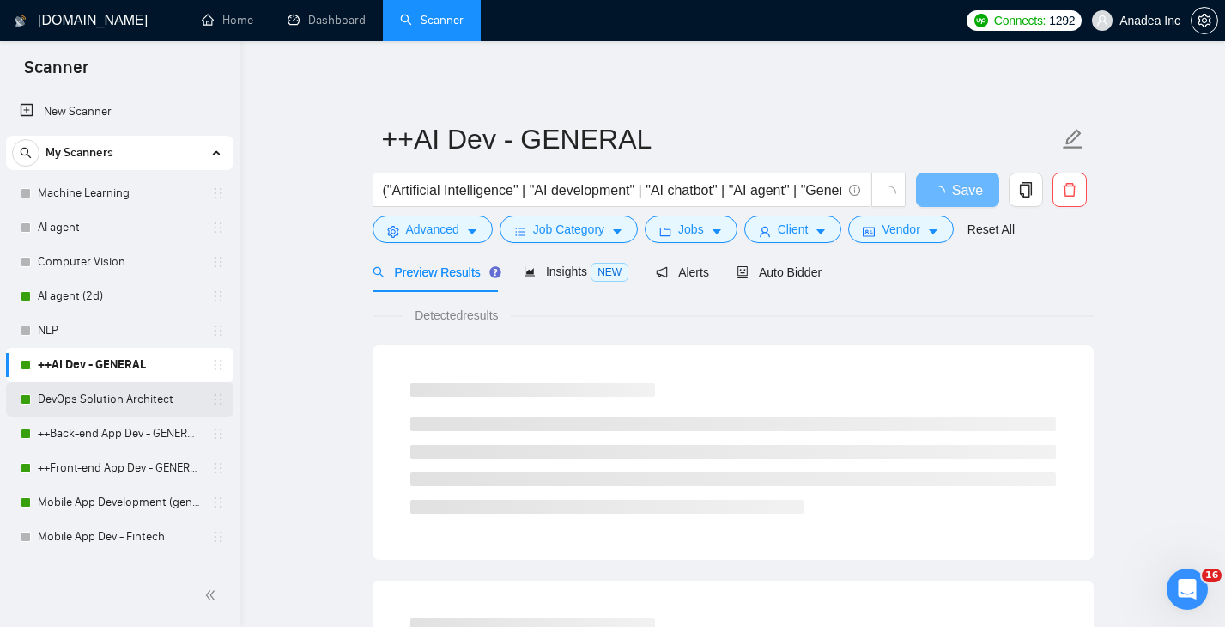
click at [93, 398] on link "DevOps Solution Architect" at bounding box center [119, 399] width 163 height 34
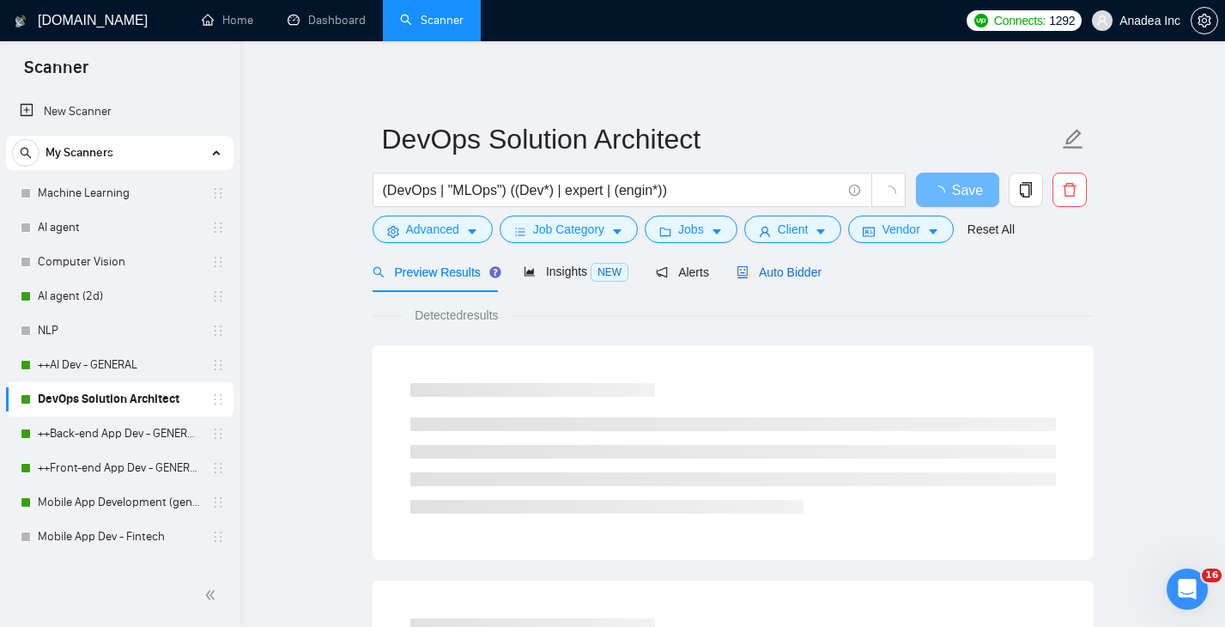
click at [783, 273] on span "Auto Bidder" at bounding box center [779, 272] width 85 height 14
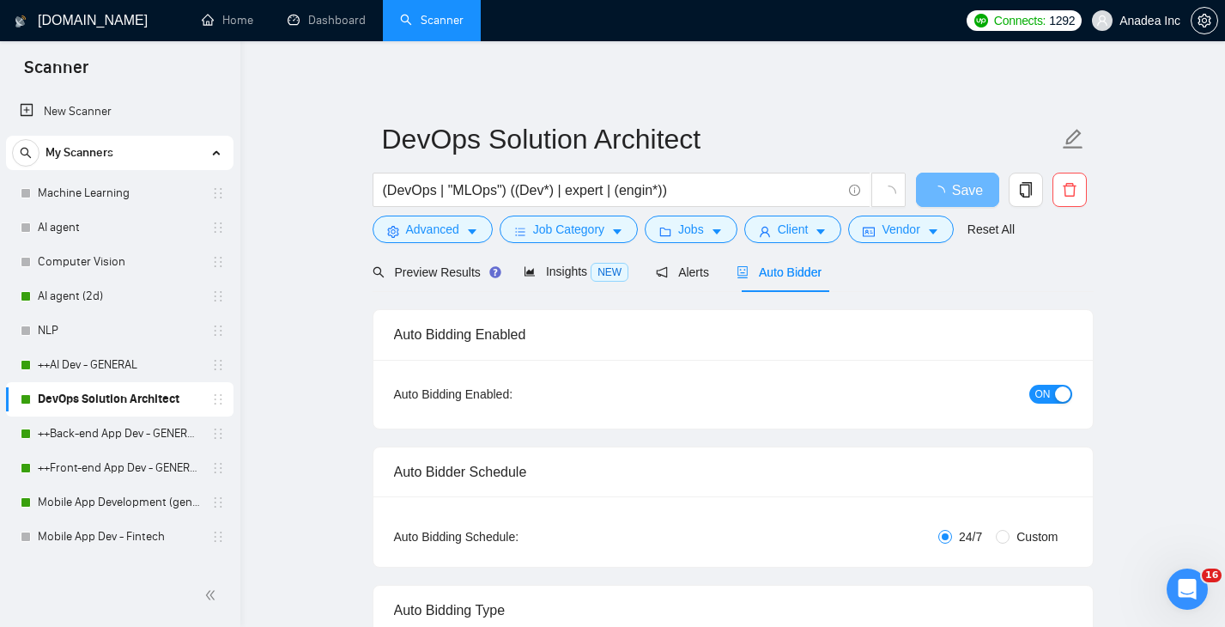
click at [1044, 392] on span "ON" at bounding box center [1043, 394] width 15 height 19
click at [960, 182] on span "Save" at bounding box center [967, 189] width 31 height 21
click at [960, 185] on span "Save" at bounding box center [967, 189] width 31 height 21
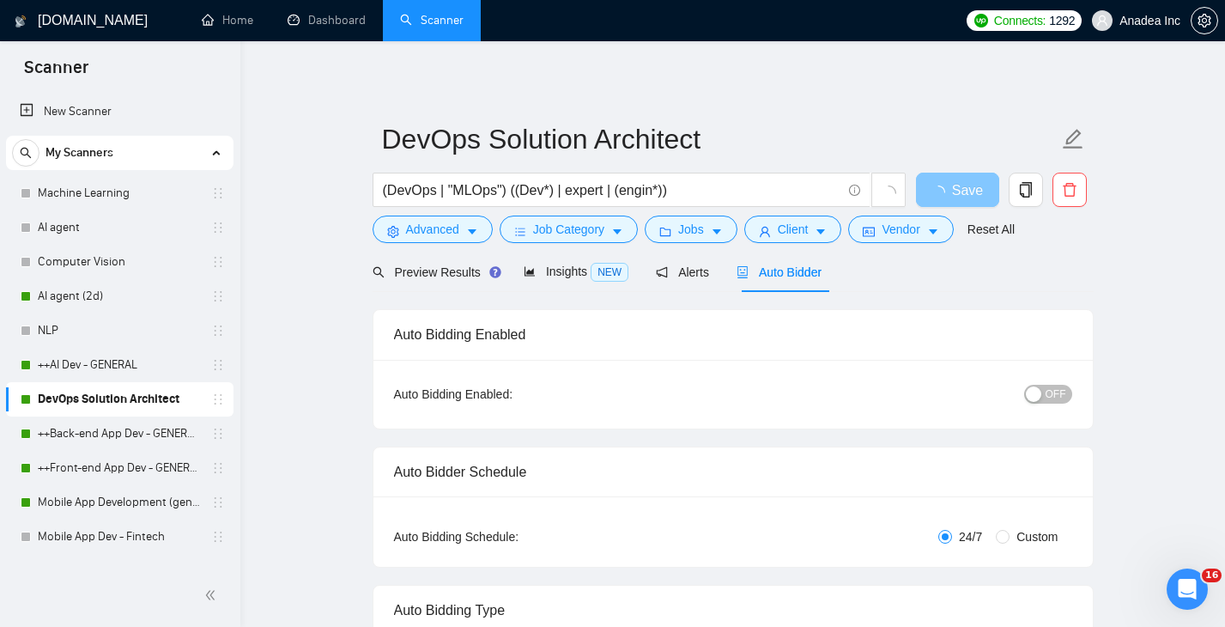
click at [960, 185] on span "Save" at bounding box center [967, 189] width 31 height 21
click at [960, 192] on span "Save" at bounding box center [967, 189] width 31 height 21
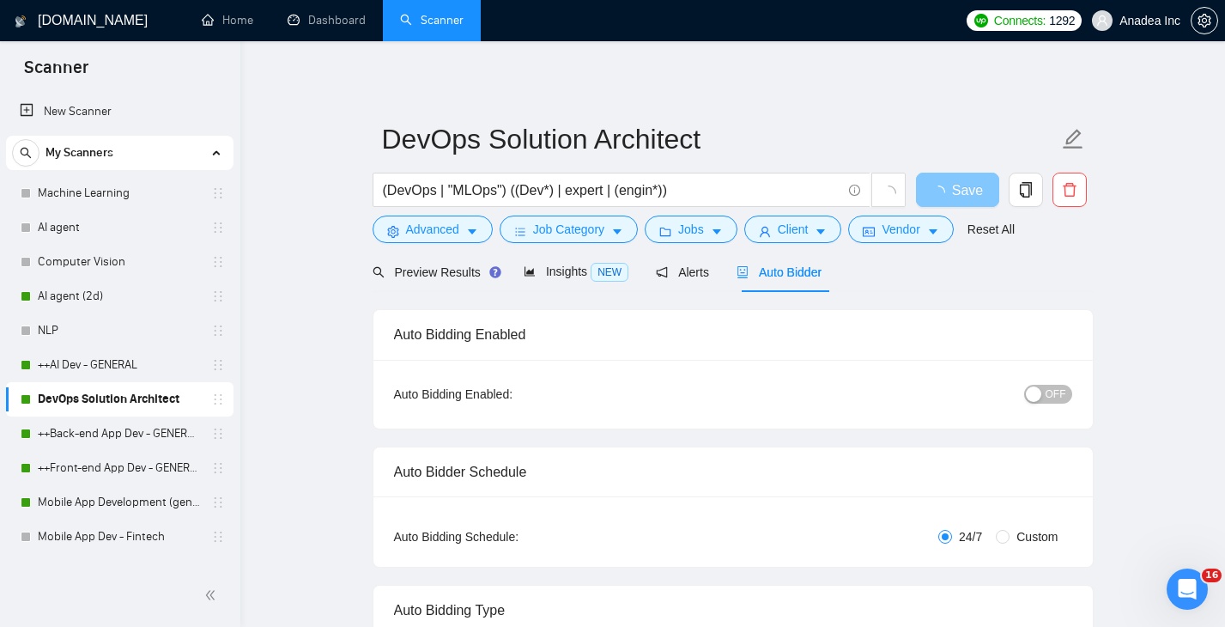
click at [960, 192] on span "Save" at bounding box center [967, 189] width 31 height 21
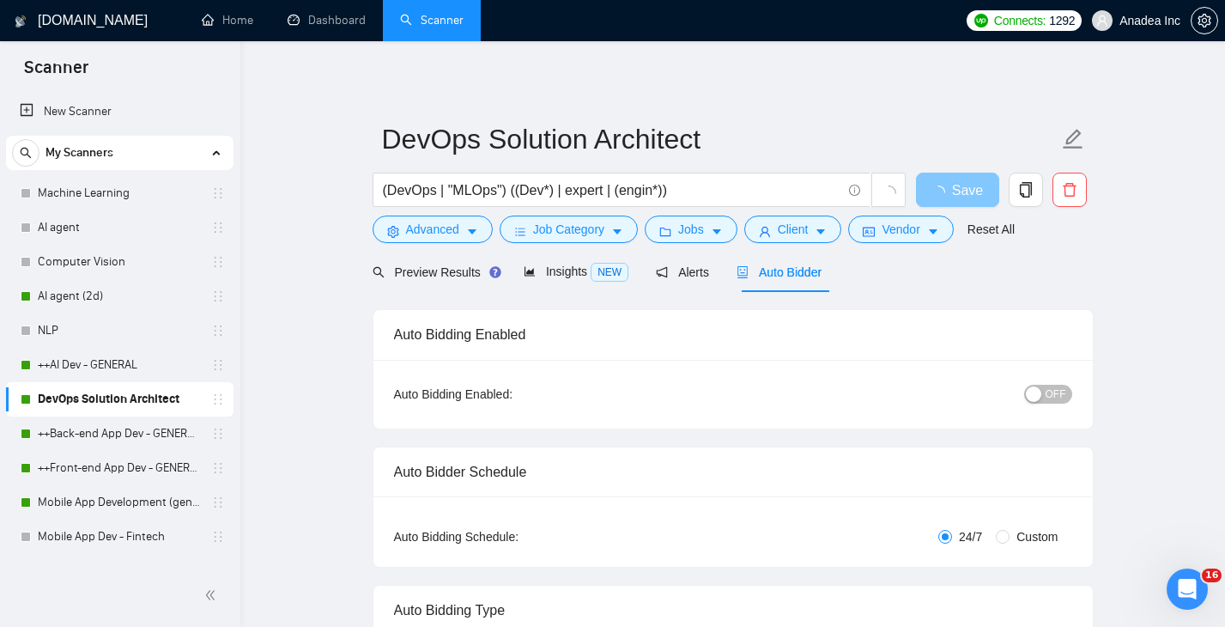
click at [960, 192] on span "Save" at bounding box center [967, 189] width 31 height 21
click at [945, 190] on span "loading" at bounding box center [942, 192] width 21 height 14
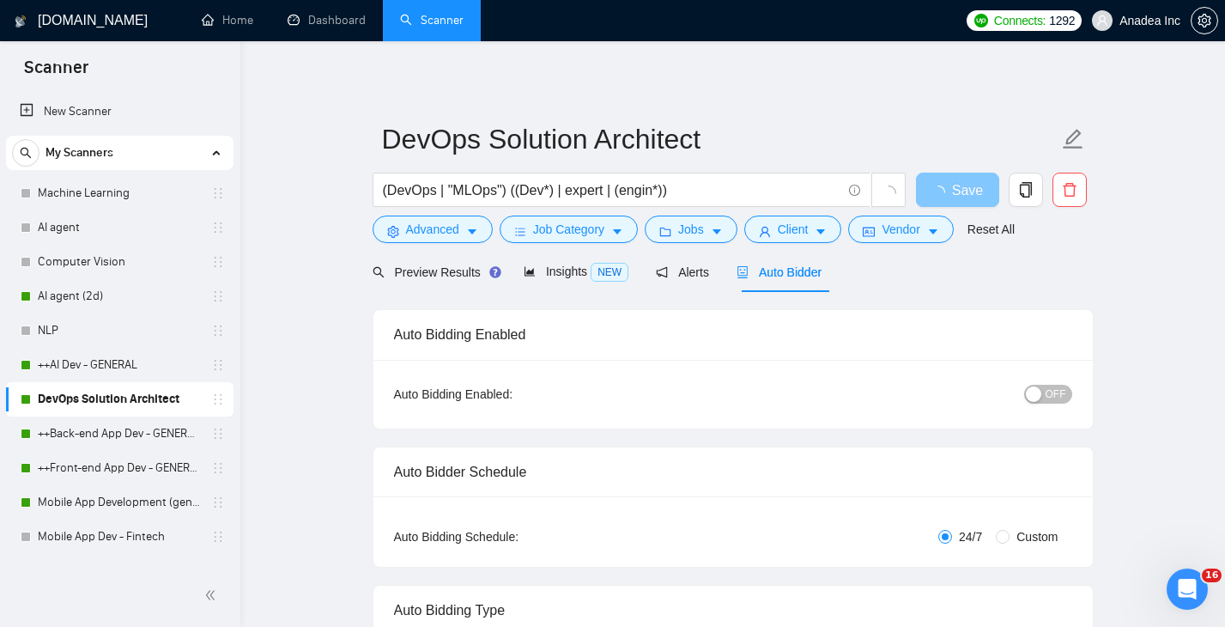
click at [945, 190] on span "loading" at bounding box center [942, 192] width 21 height 14
click at [945, 190] on icon "loading" at bounding box center [939, 192] width 14 height 14
click at [945, 190] on span "loading" at bounding box center [942, 192] width 21 height 14
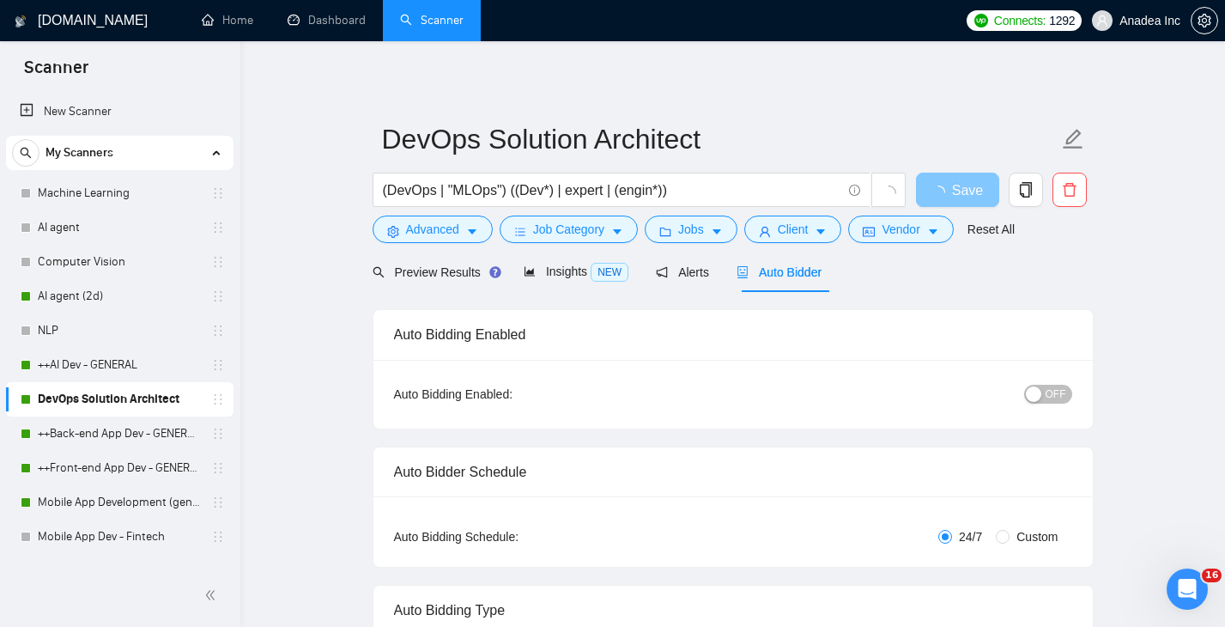
click at [945, 190] on span "loading" at bounding box center [942, 192] width 21 height 14
click at [973, 188] on span "Save" at bounding box center [967, 189] width 31 height 21
click at [127, 391] on link "DevOps Solution Architect" at bounding box center [119, 399] width 163 height 34
click at [60, 435] on link "++Back-end App Dev - GENERAL (cleaned)" at bounding box center [119, 433] width 163 height 34
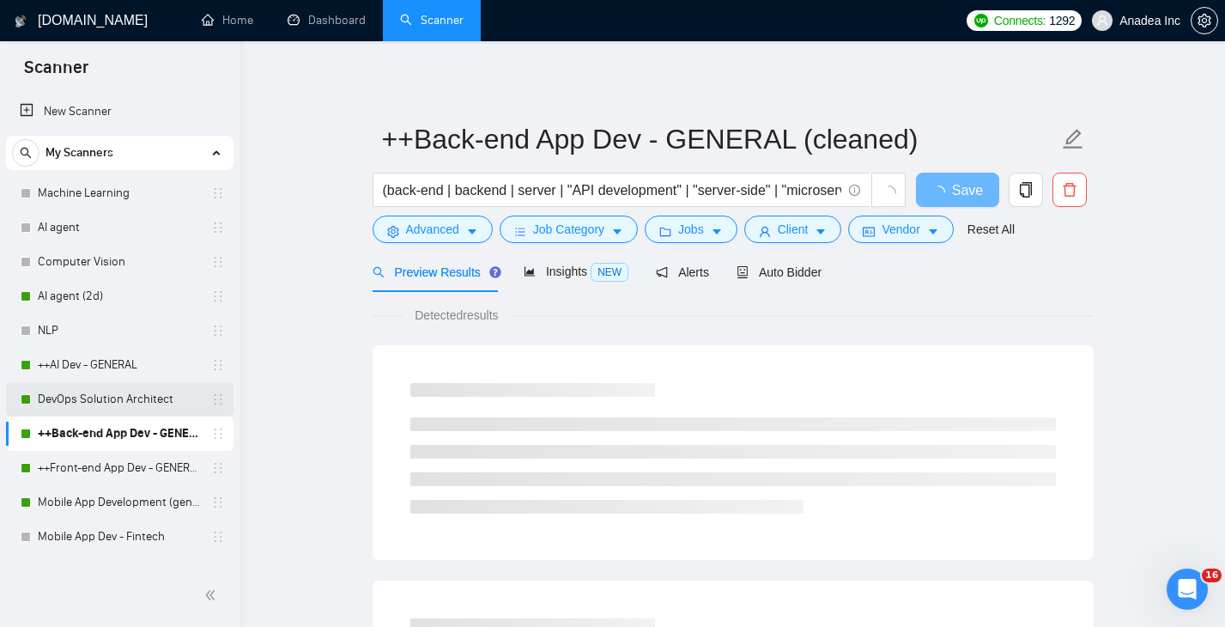
click at [111, 408] on link "DevOps Solution Architect" at bounding box center [119, 399] width 163 height 34
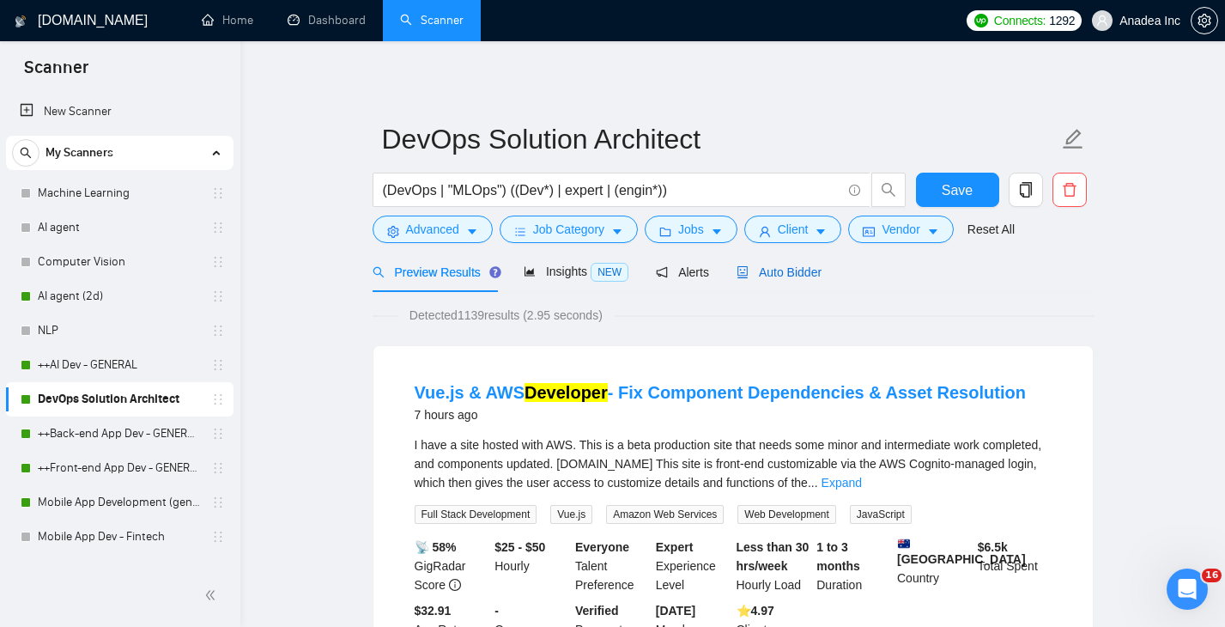
click at [782, 269] on span "Auto Bidder" at bounding box center [779, 272] width 85 height 14
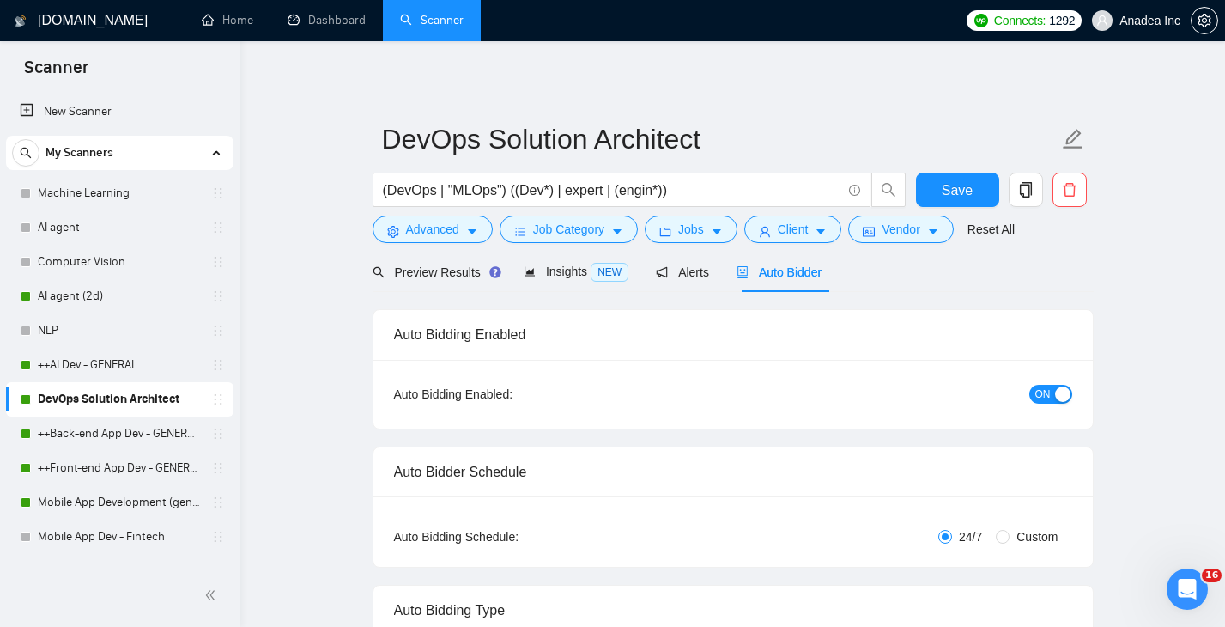
click at [1036, 398] on span "ON" at bounding box center [1043, 394] width 15 height 19
click at [963, 185] on span "Save" at bounding box center [957, 189] width 31 height 21
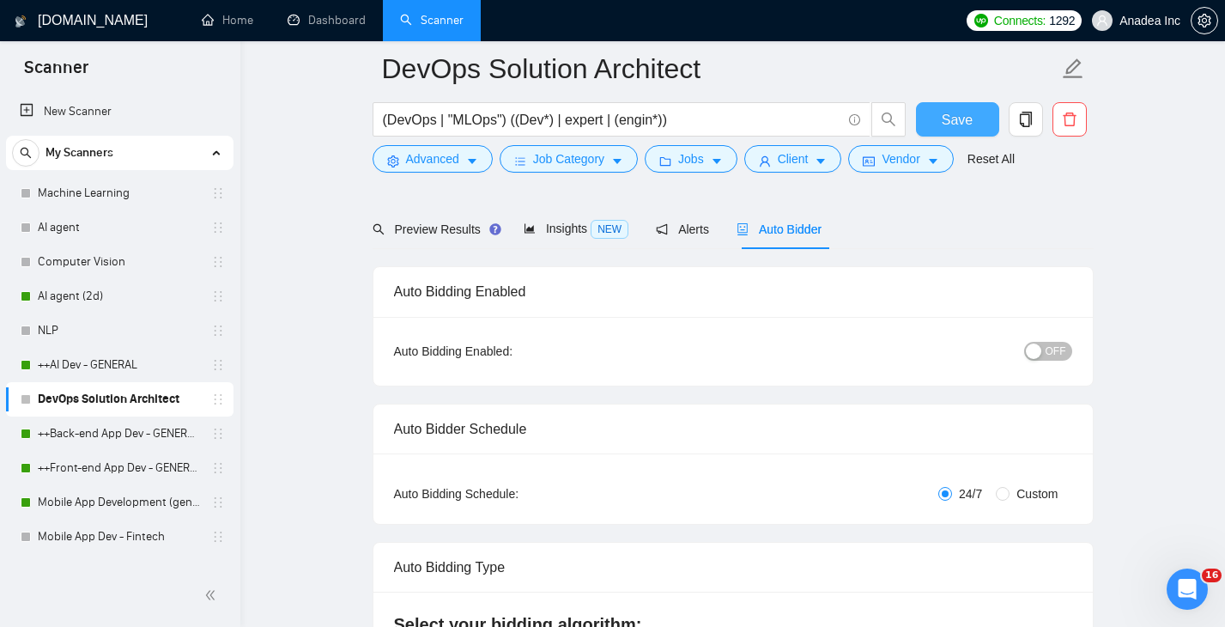
scroll to position [88, 0]
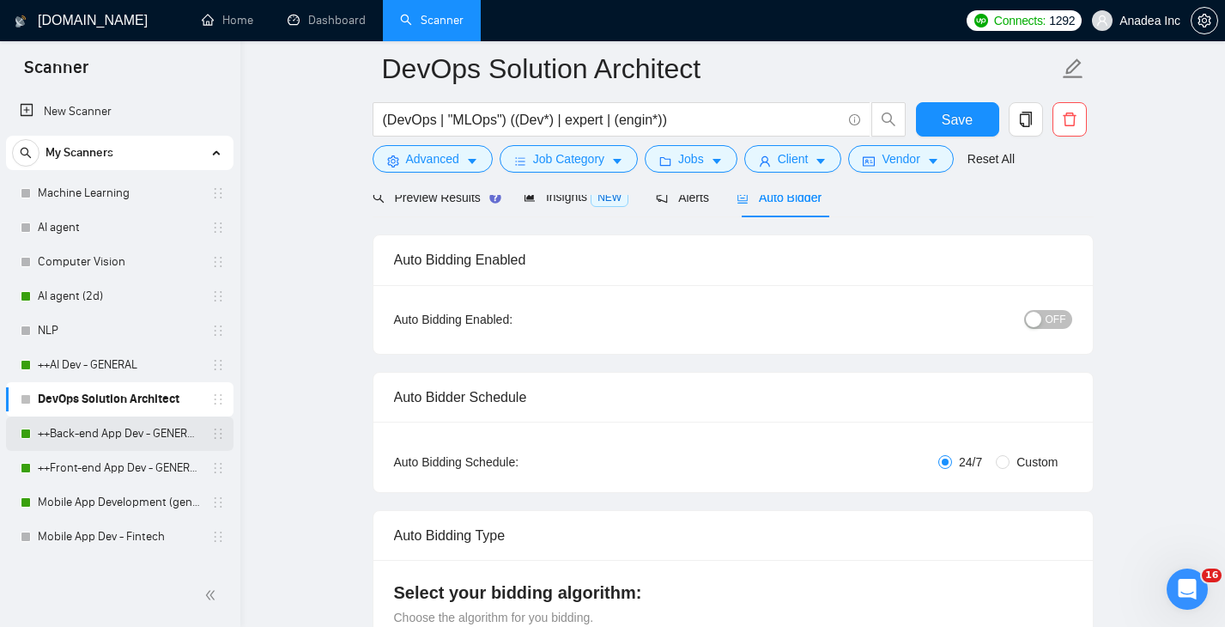
click at [104, 435] on link "++Back-end App Dev - GENERAL (cleaned)" at bounding box center [119, 433] width 163 height 34
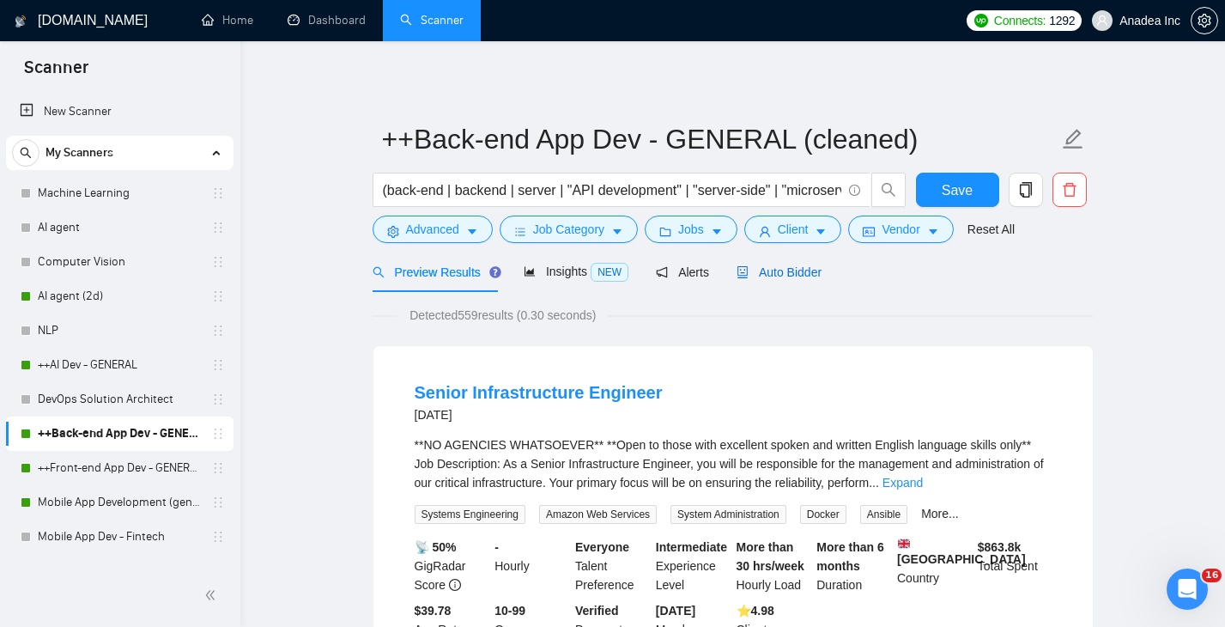
click at [775, 277] on span "Auto Bidder" at bounding box center [779, 272] width 85 height 14
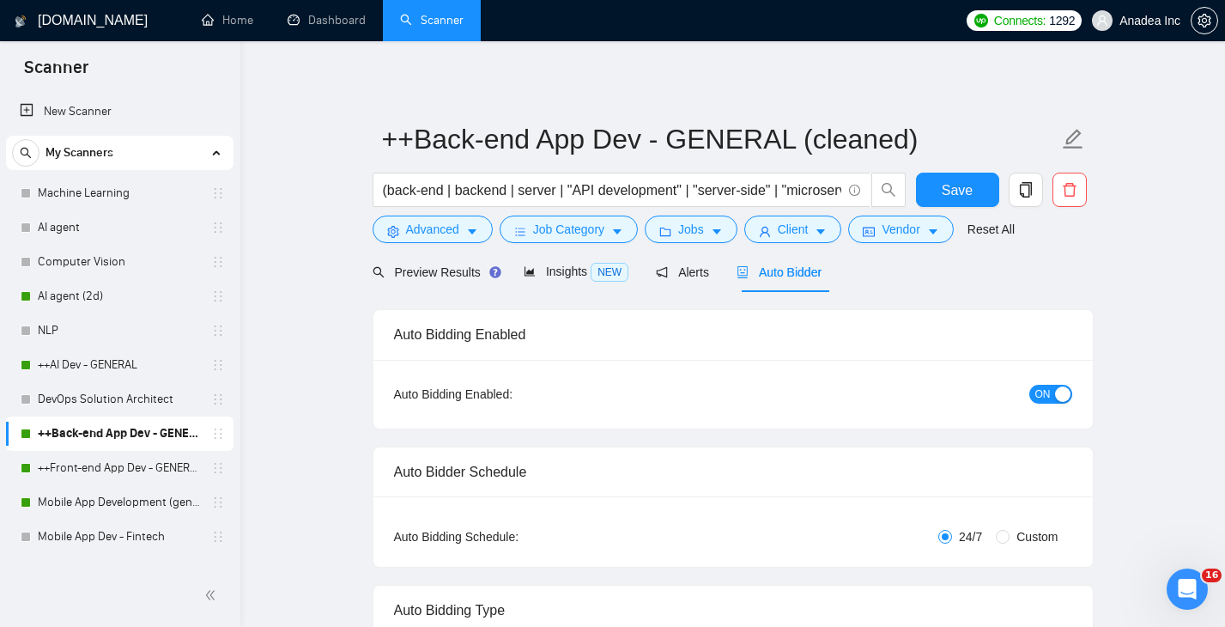
click at [1038, 395] on span "ON" at bounding box center [1043, 394] width 15 height 19
click at [963, 197] on span "Save" at bounding box center [957, 189] width 31 height 21
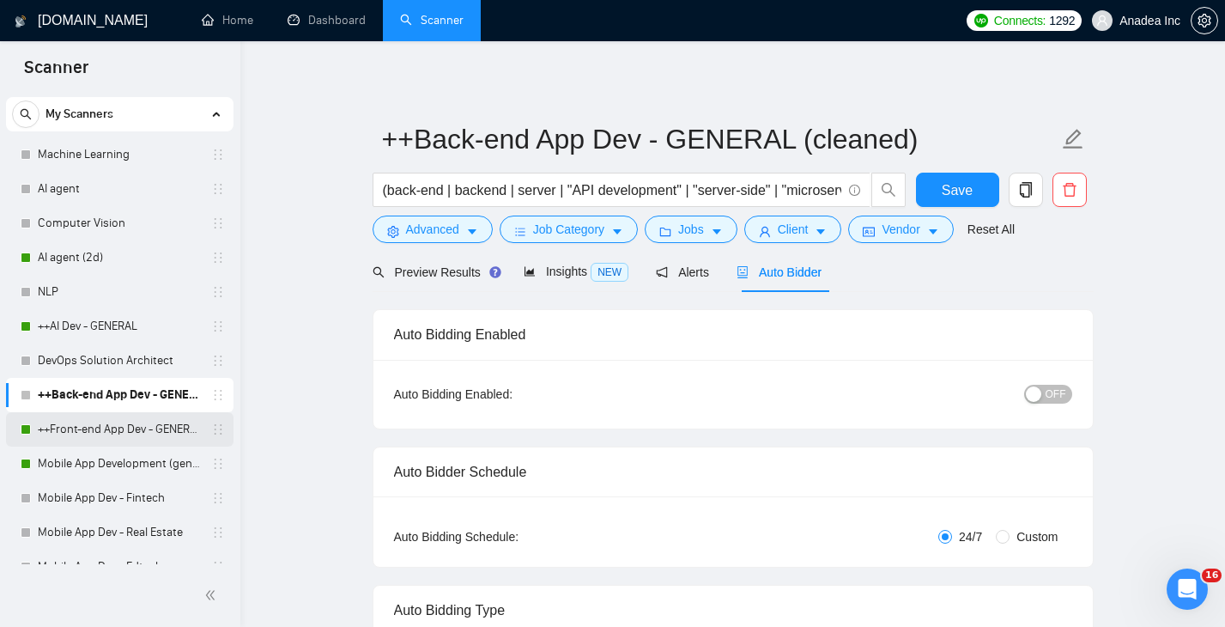
click at [89, 425] on link "++Front-end App Dev - GENERAL" at bounding box center [119, 429] width 163 height 34
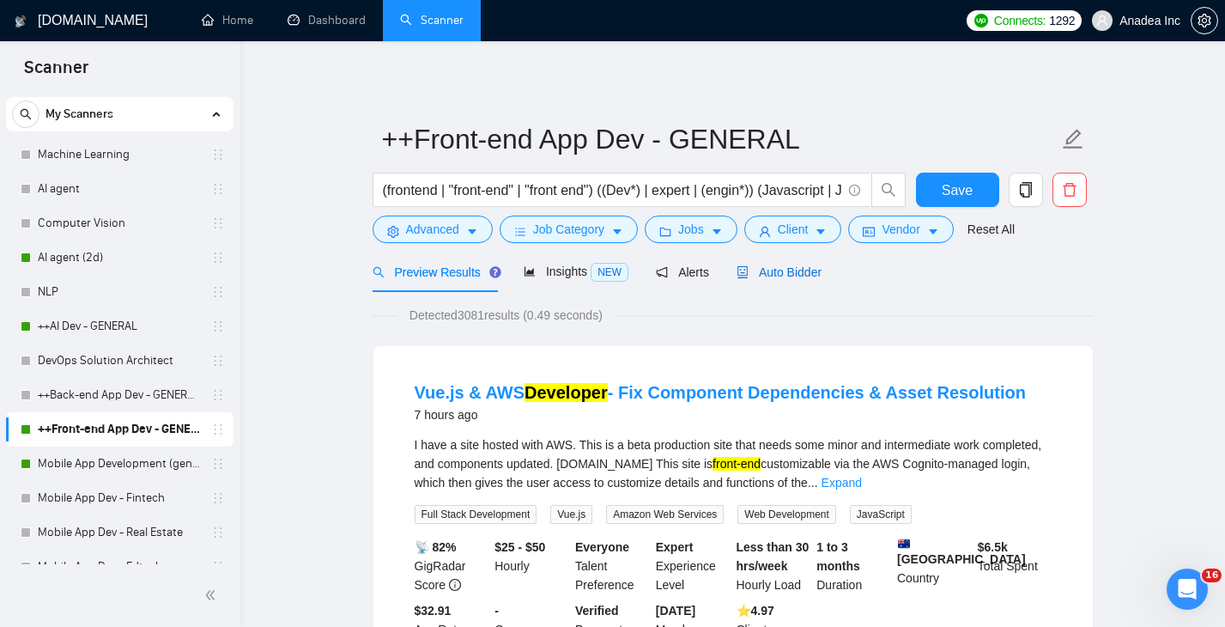
click at [799, 279] on div "Auto Bidder" at bounding box center [779, 272] width 85 height 19
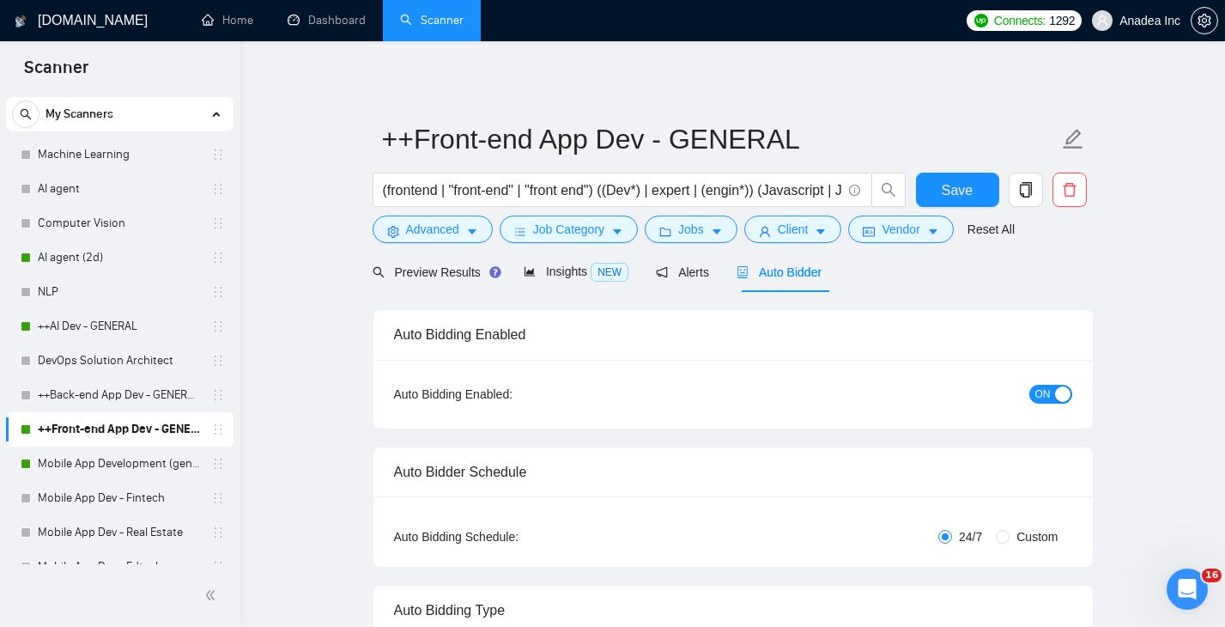
click at [1042, 390] on span "ON" at bounding box center [1043, 394] width 15 height 19
click at [968, 188] on span "Save" at bounding box center [957, 189] width 31 height 21
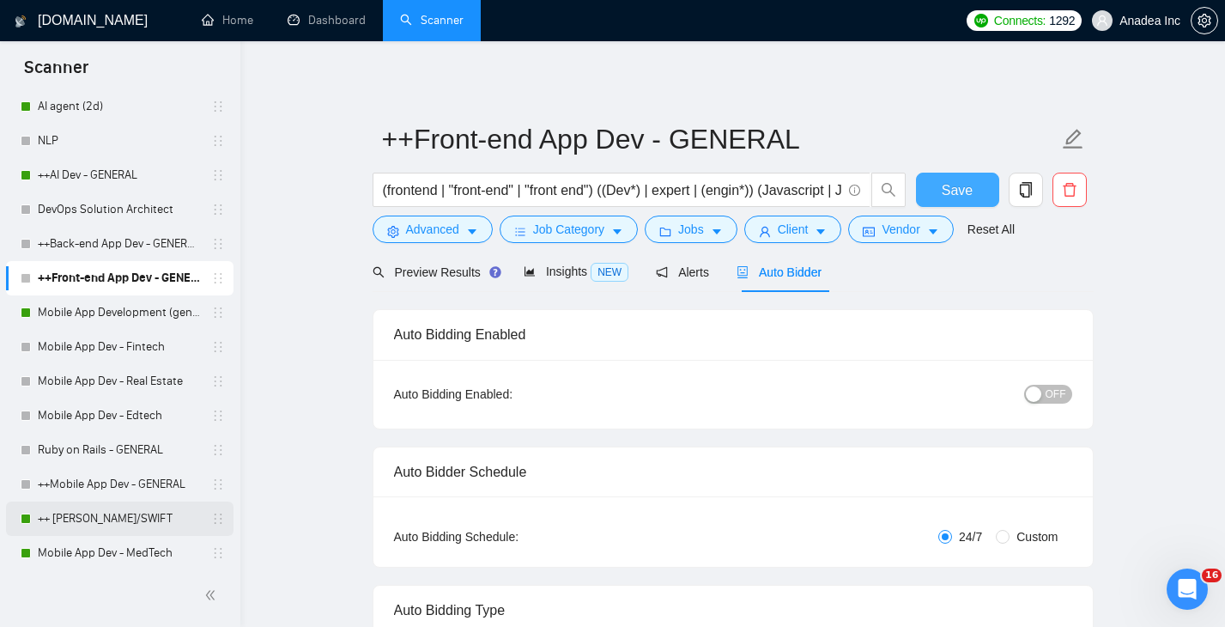
scroll to position [169, 0]
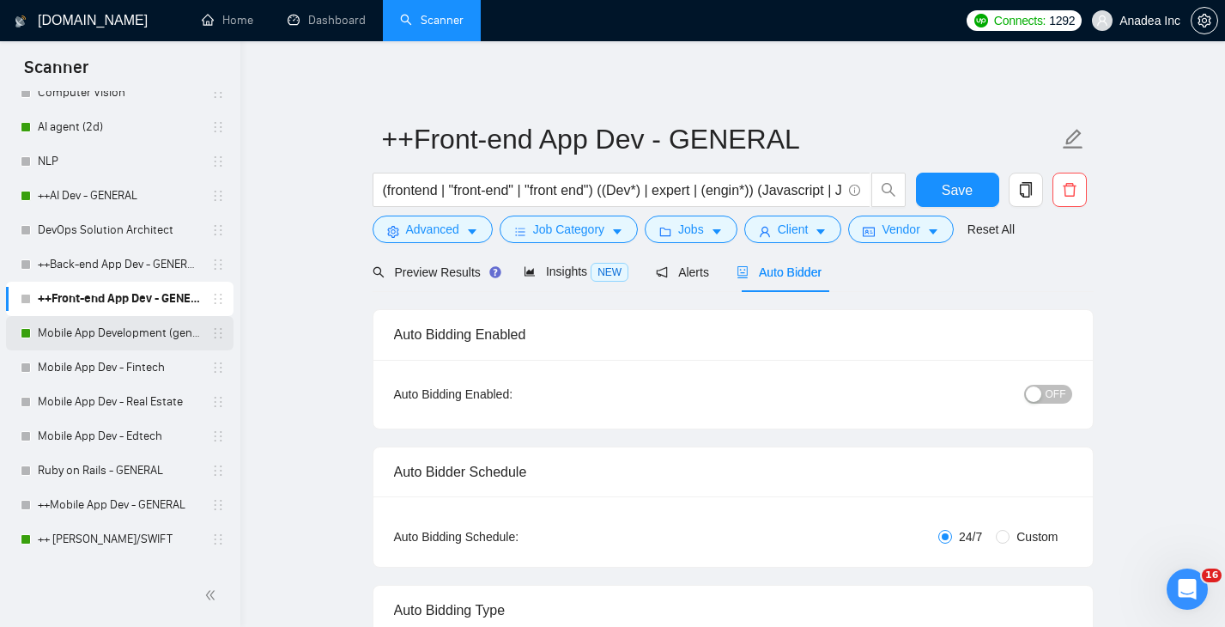
click at [104, 325] on link "Mobile App Development (general)" at bounding box center [119, 333] width 163 height 34
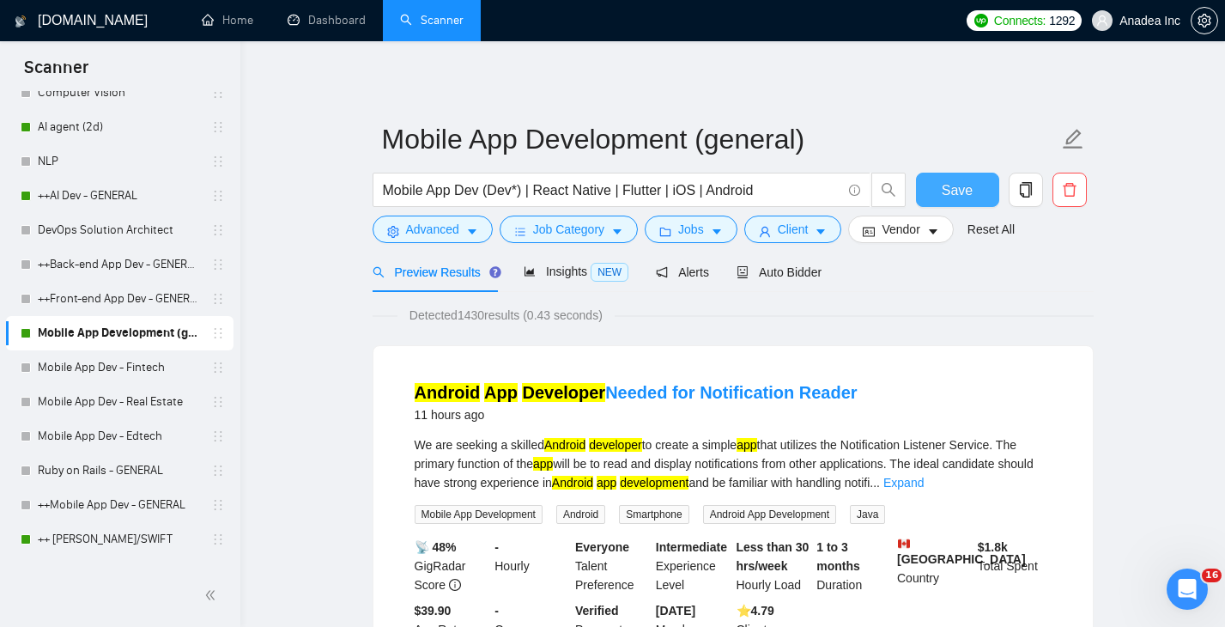
click at [958, 186] on span "Save" at bounding box center [957, 189] width 31 height 21
click at [812, 265] on span "Auto Bidder" at bounding box center [779, 272] width 85 height 14
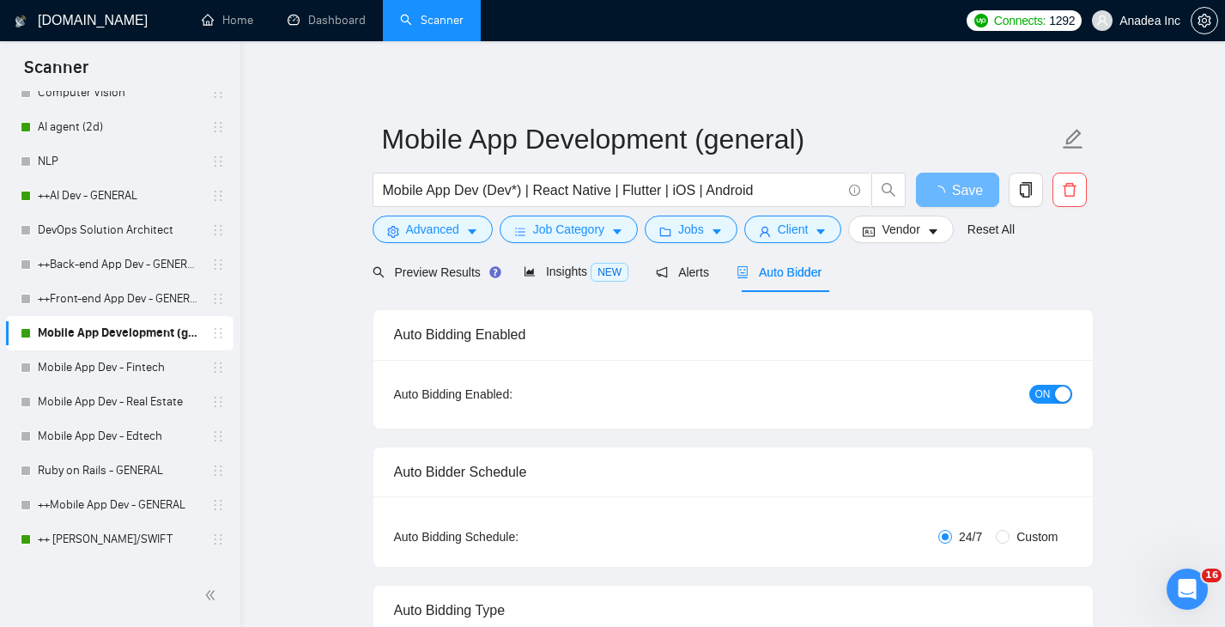
click at [1043, 388] on span "ON" at bounding box center [1043, 394] width 15 height 19
click at [1036, 395] on span "ON" at bounding box center [1043, 394] width 15 height 19
click at [967, 197] on div "Reset all filters" at bounding box center [999, 196] width 93 height 29
click at [937, 184] on button "Save" at bounding box center [957, 190] width 83 height 34
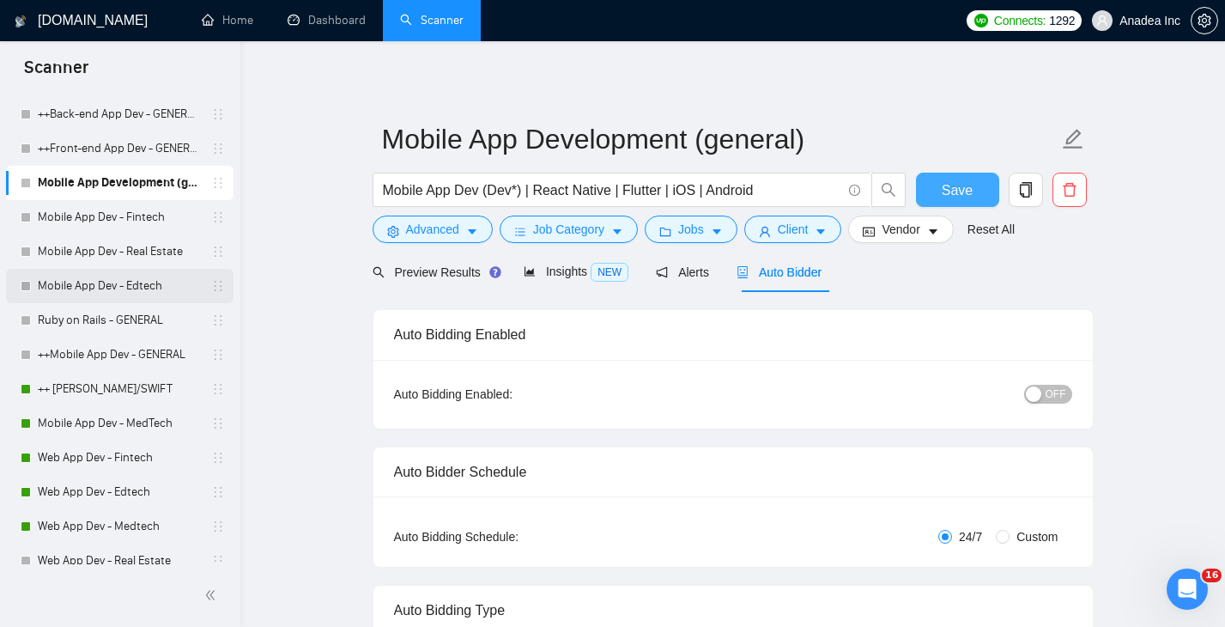
scroll to position [326, 0]
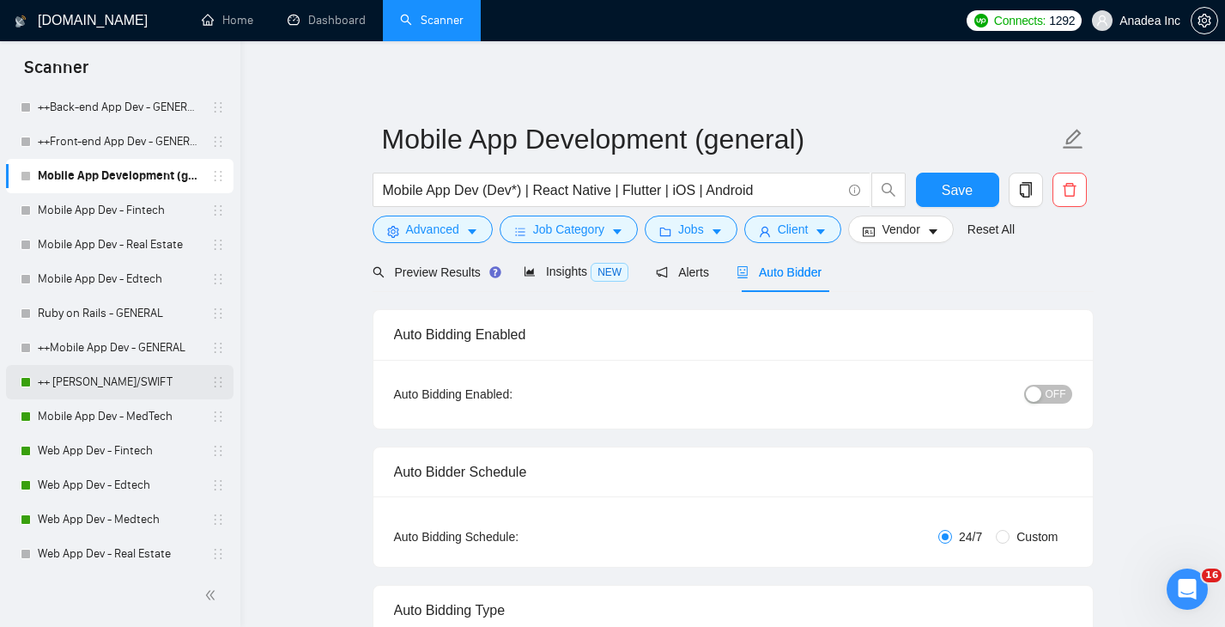
click at [114, 379] on link "++ [PERSON_NAME]/SWIFT" at bounding box center [119, 382] width 163 height 34
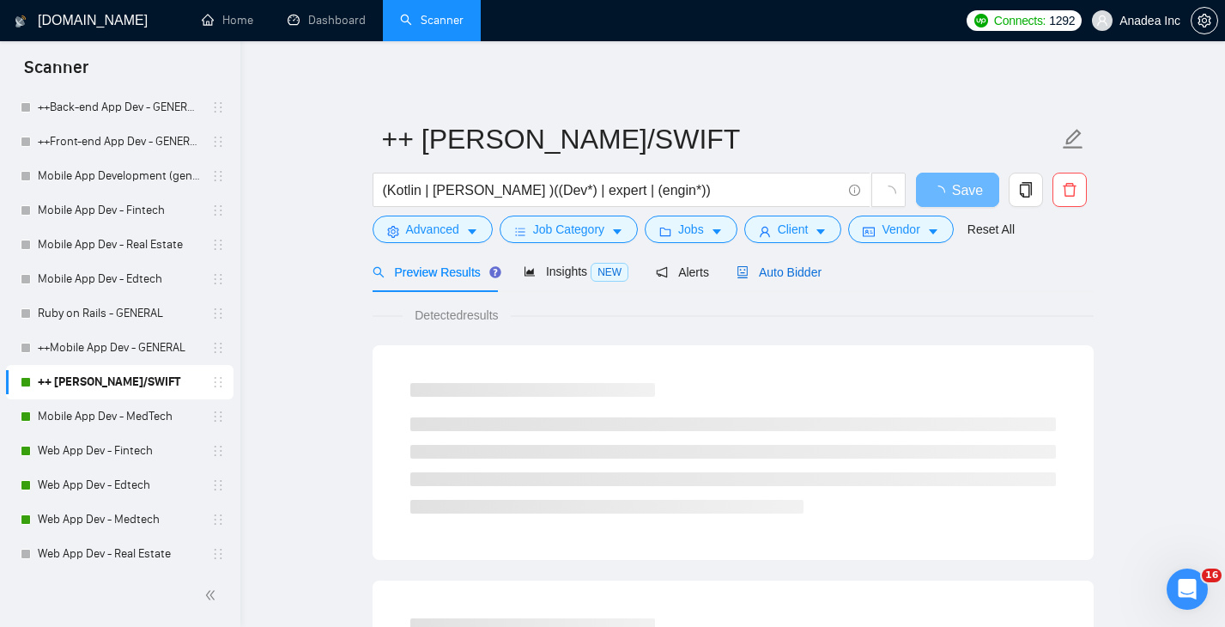
click at [787, 265] on span "Auto Bidder" at bounding box center [779, 272] width 85 height 14
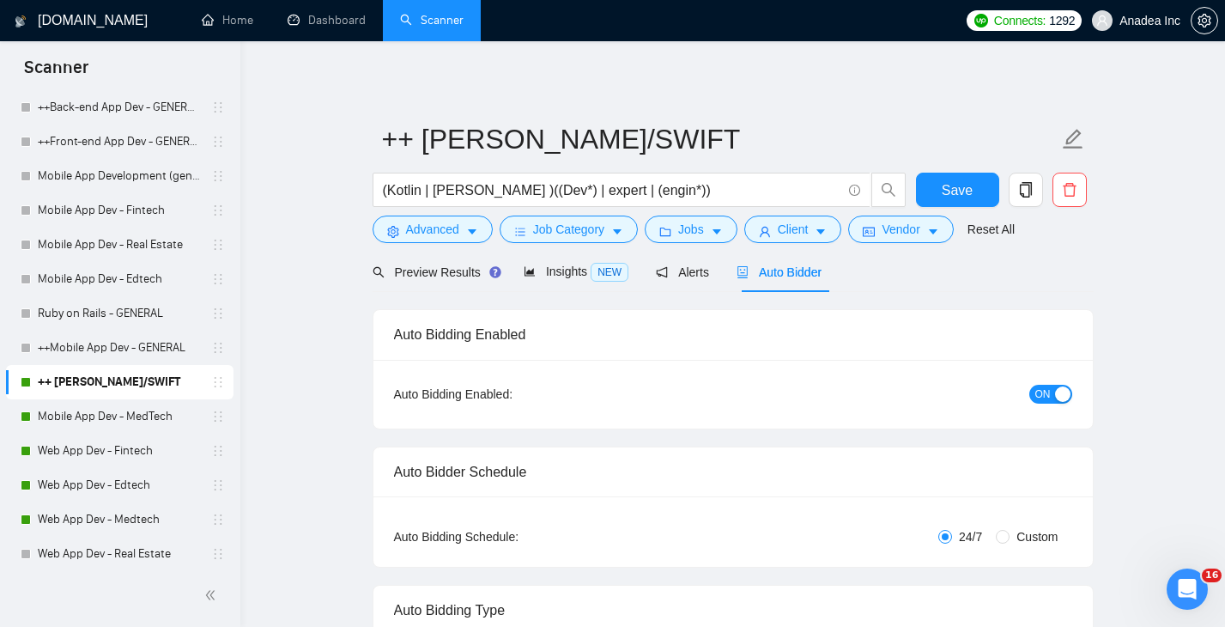
click at [1040, 398] on span "ON" at bounding box center [1043, 394] width 15 height 19
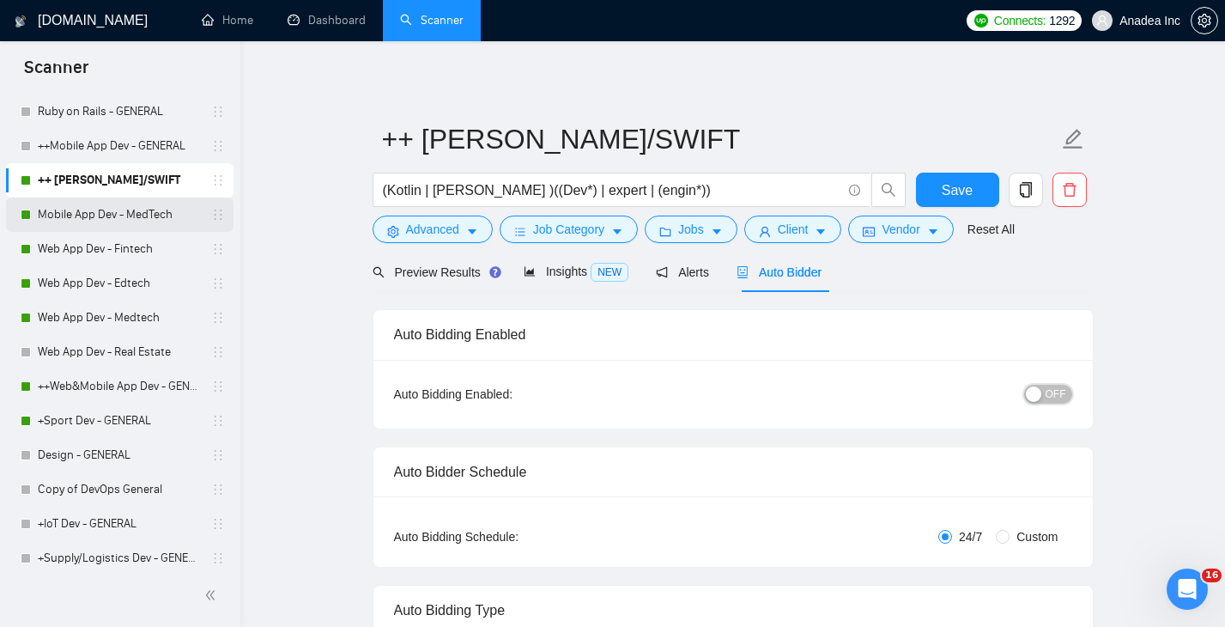
scroll to position [541, 0]
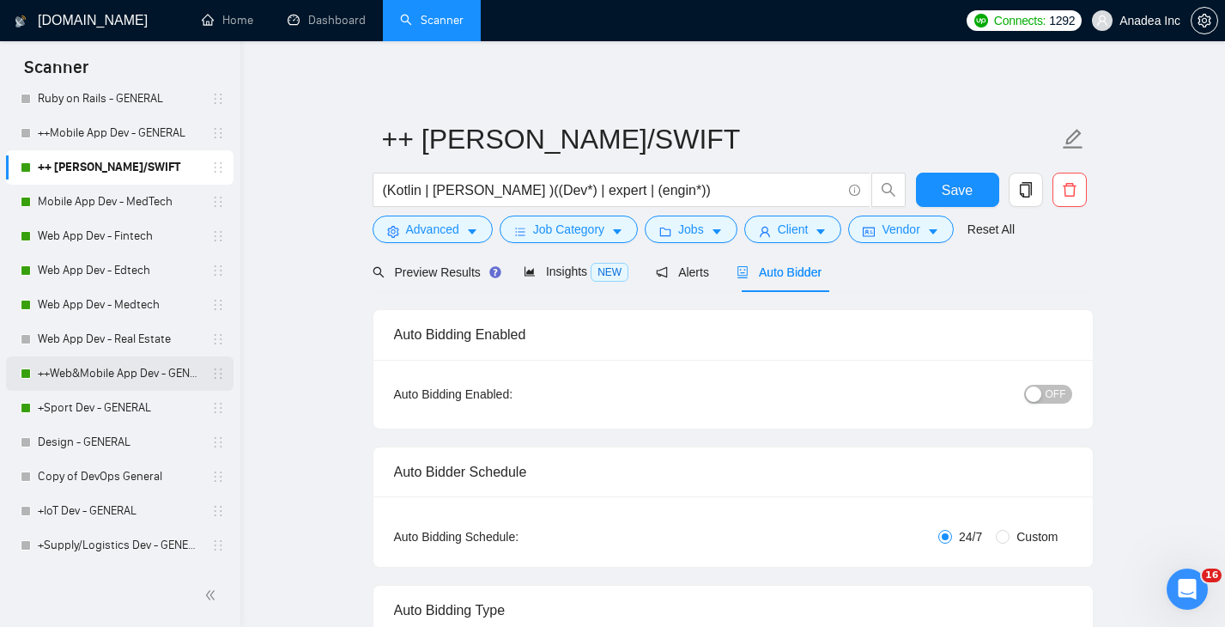
click at [122, 374] on link "++Web&Mobile App Dev - GENERAL" at bounding box center [119, 373] width 163 height 34
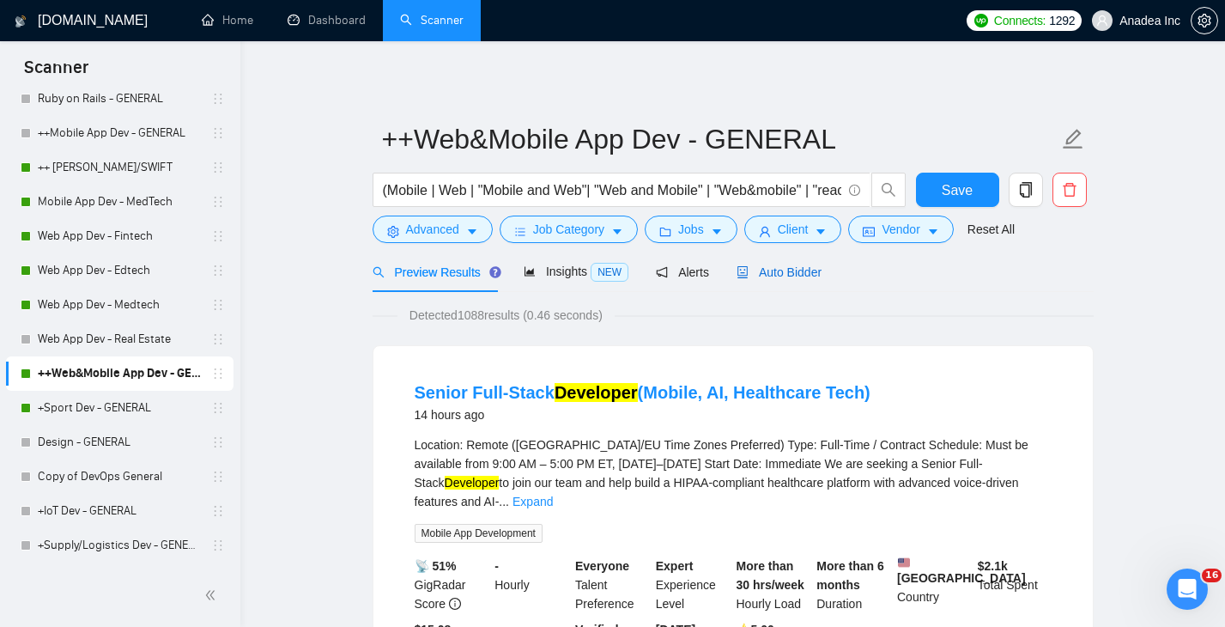
click at [780, 272] on span "Auto Bidder" at bounding box center [779, 272] width 85 height 14
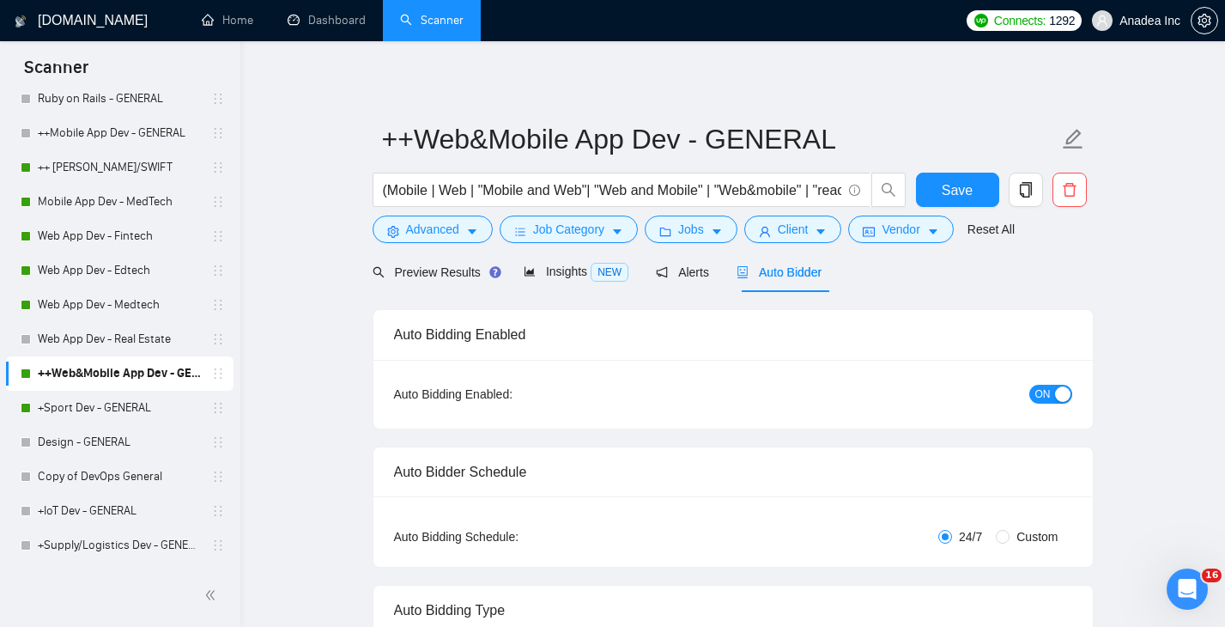
click at [1033, 387] on button "ON" at bounding box center [1051, 394] width 43 height 19
click at [969, 187] on span "Save" at bounding box center [957, 189] width 31 height 21
